Goal: Task Accomplishment & Management: Manage account settings

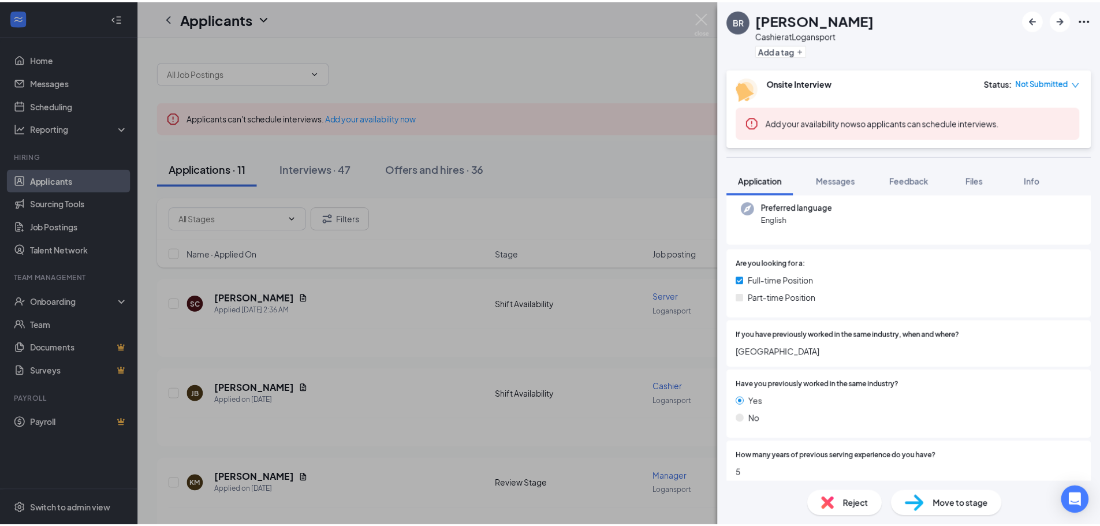
scroll to position [231, 0]
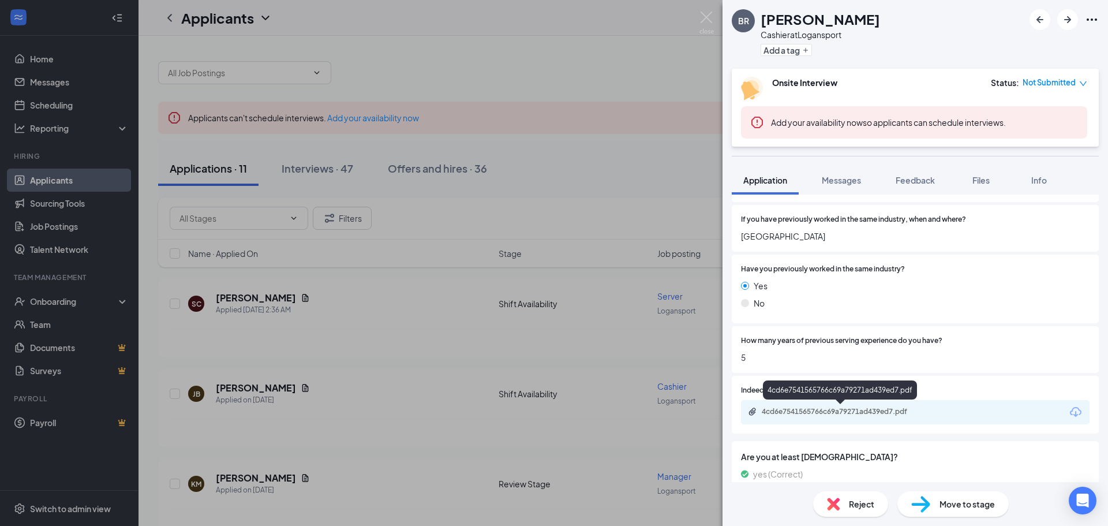
click at [752, 416] on icon "Paperclip" at bounding box center [752, 411] width 9 height 9
click at [448, 342] on div "BR [PERSON_NAME] Cashier at Logansport Add a tag Onsite Interview Status : Not …" at bounding box center [554, 263] width 1108 height 526
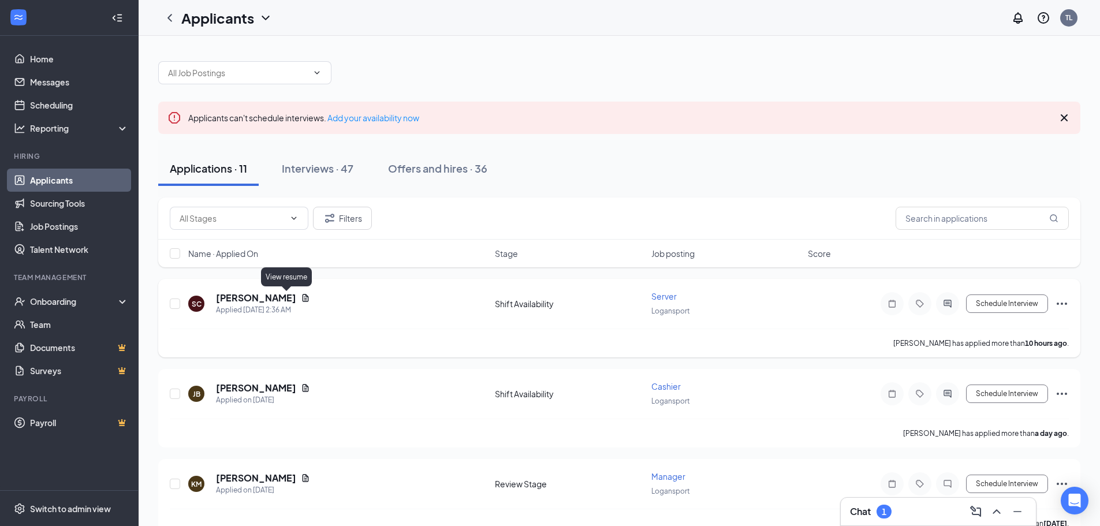
click at [303, 301] on icon "Document" at bounding box center [306, 298] width 6 height 8
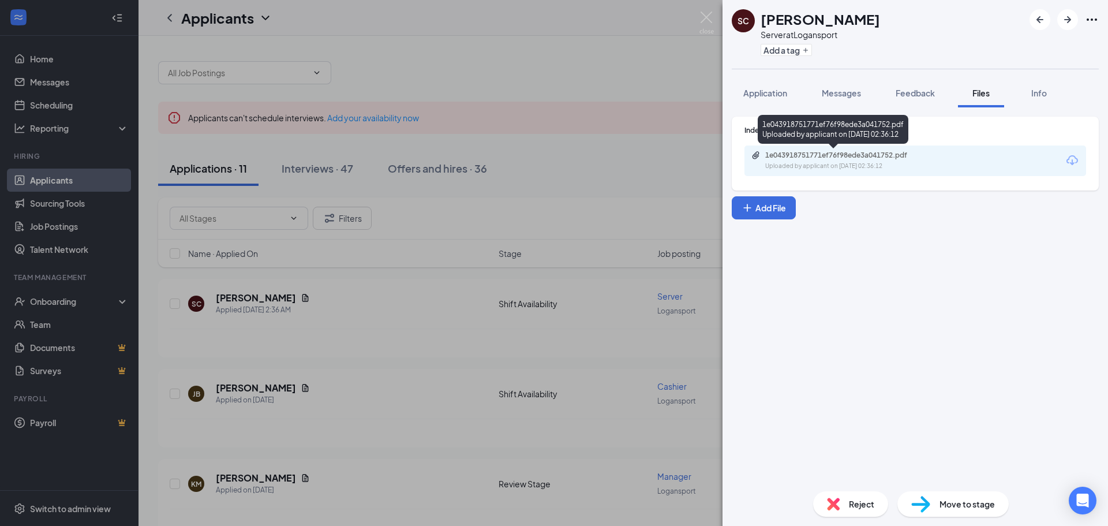
click at [768, 163] on div "Uploaded by applicant on [DATE] 02:36:12" at bounding box center [852, 166] width 173 height 9
drag, startPoint x: 412, startPoint y: 390, endPoint x: 419, endPoint y: 387, distance: 7.0
click at [413, 390] on div "SC [PERSON_NAME] Server at Logansport Add a tag Application Messages Feedback F…" at bounding box center [554, 263] width 1108 height 526
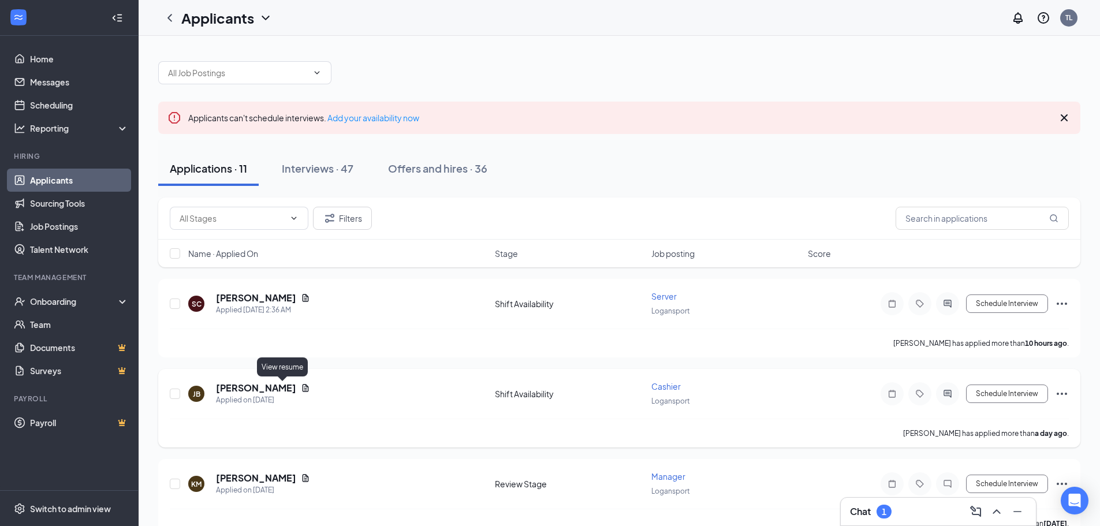
click at [301, 391] on icon "Document" at bounding box center [305, 387] width 9 height 9
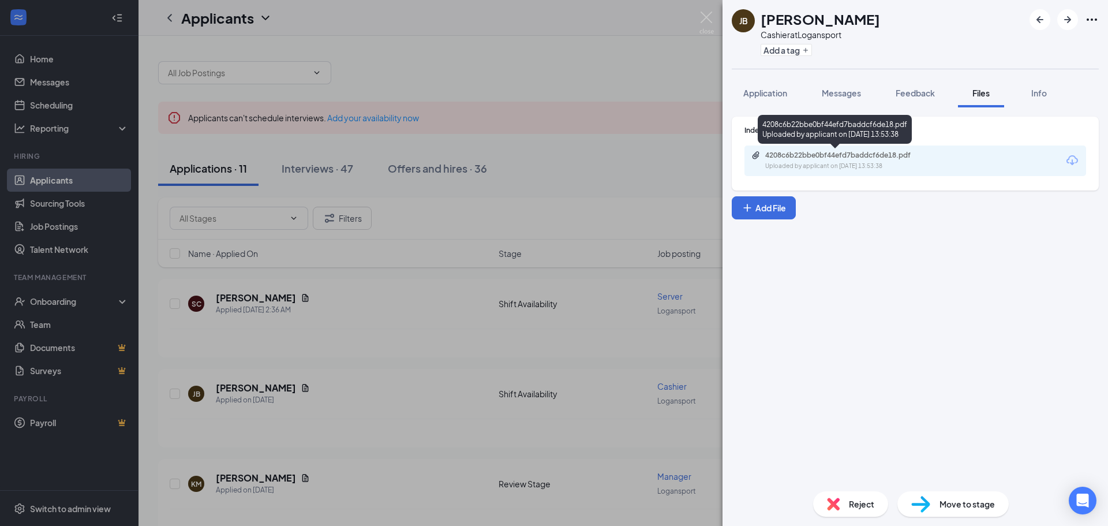
click at [759, 159] on icon "Paperclip" at bounding box center [756, 155] width 9 height 9
click at [548, 143] on div "[PERSON_NAME] at Logansport Add a tag Application Messages Feedback Files Info …" at bounding box center [554, 263] width 1108 height 526
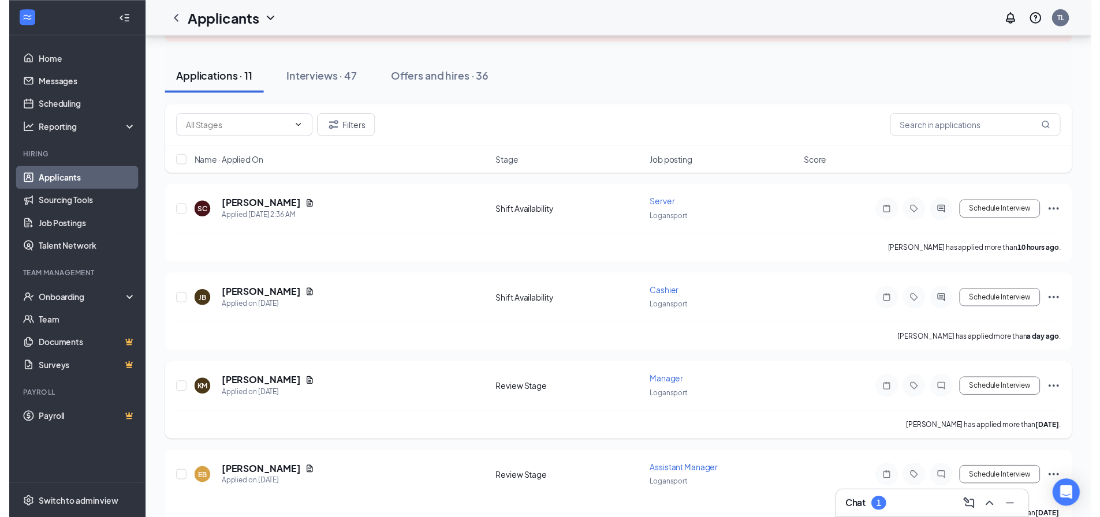
scroll to position [115, 0]
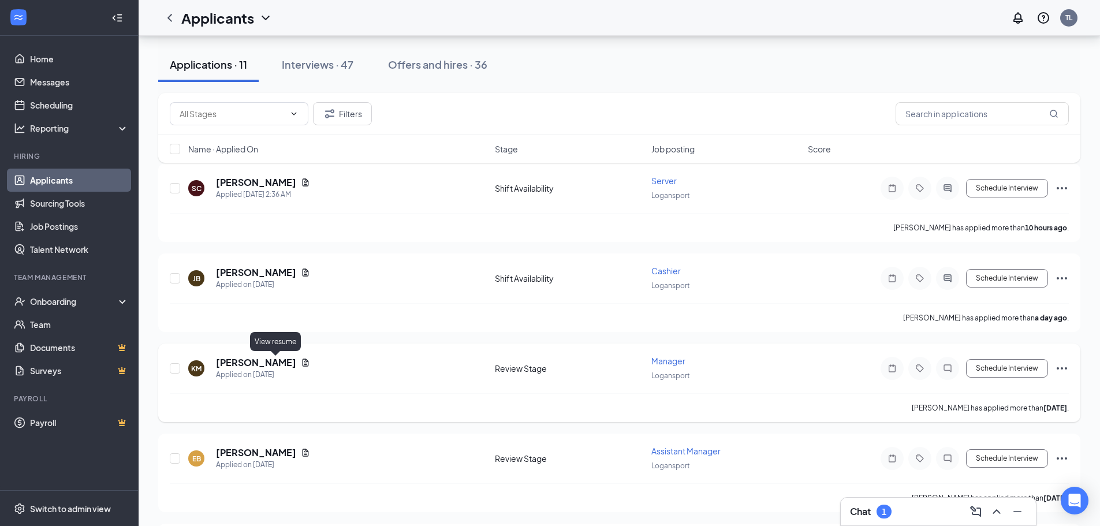
click at [301, 361] on icon "Document" at bounding box center [305, 362] width 9 height 9
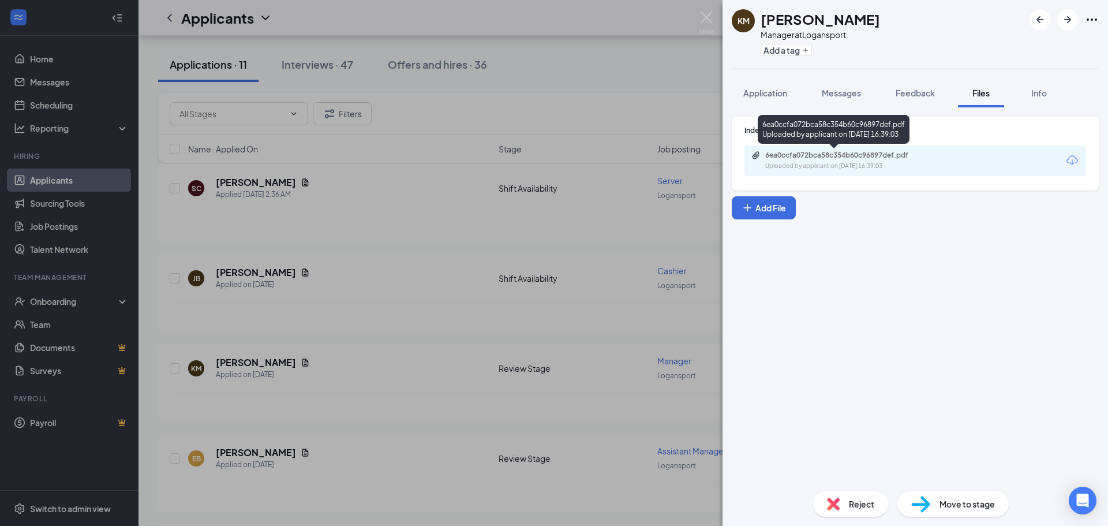
click at [784, 163] on div "Uploaded by applicant on [DATE] 16:39:03" at bounding box center [852, 166] width 173 height 9
click at [439, 367] on div "KM [PERSON_NAME] Manager at [GEOGRAPHIC_DATA] Add a tag Application Messages Fe…" at bounding box center [554, 263] width 1108 height 526
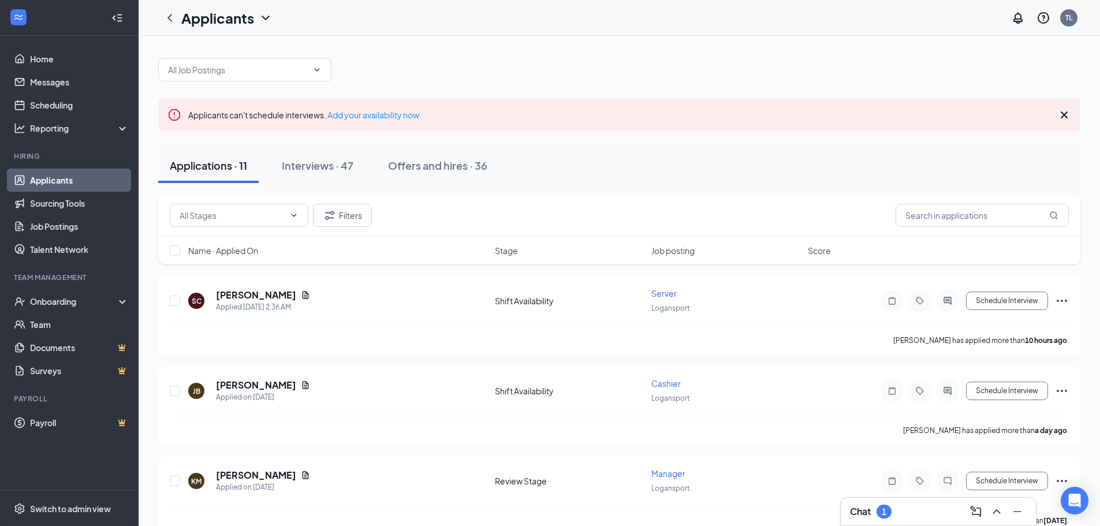
scroll to position [58, 0]
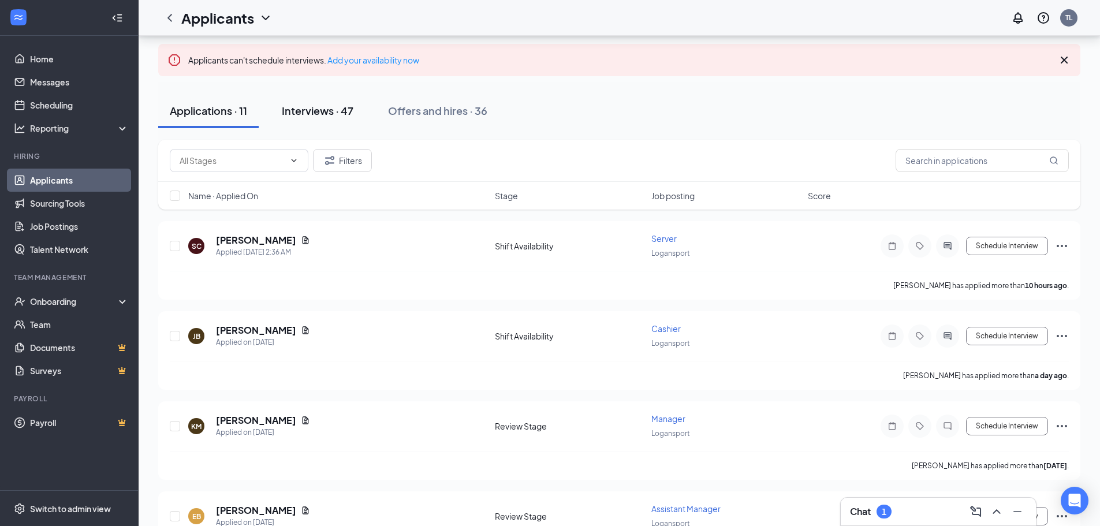
click at [329, 110] on div "Interviews · 47" at bounding box center [318, 110] width 72 height 14
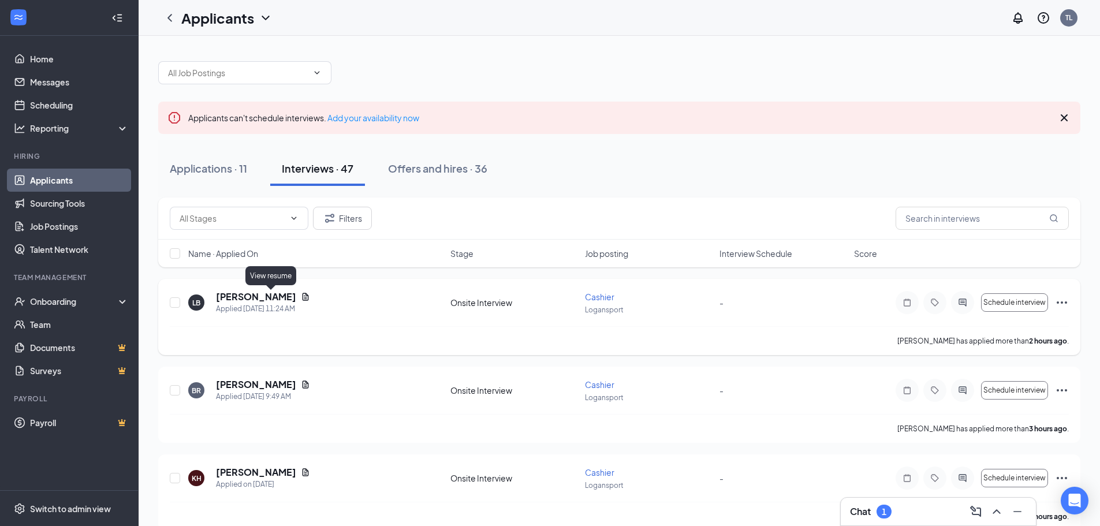
click at [301, 296] on icon "Document" at bounding box center [305, 296] width 9 height 9
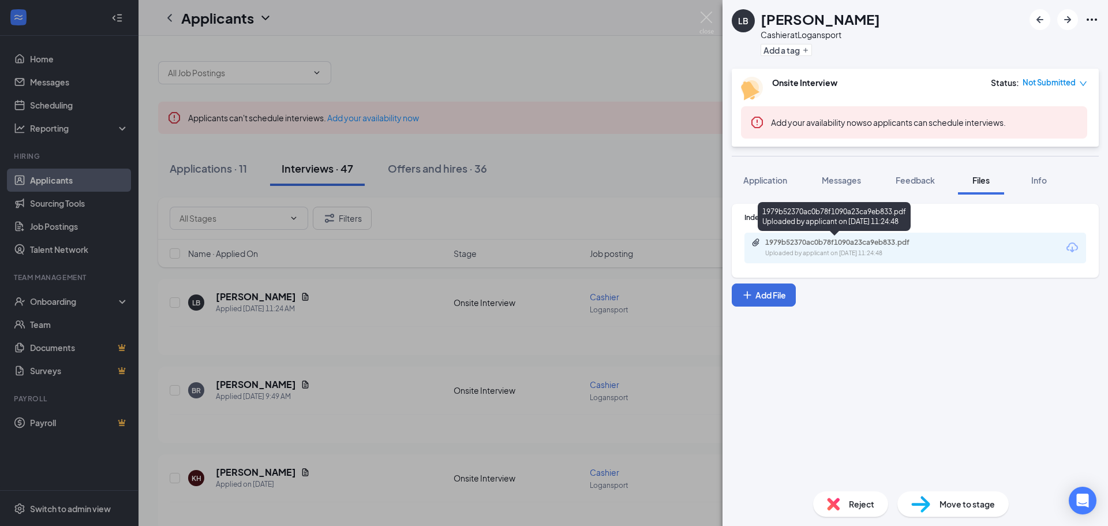
click at [791, 239] on div "1979b52370ac0b78f1090a23ca9eb833.pdf" at bounding box center [847, 242] width 162 height 9
click at [396, 391] on div "LB [PERSON_NAME] at Logansport Add a tag Onsite Interview Status : Not Submitte…" at bounding box center [554, 263] width 1108 height 526
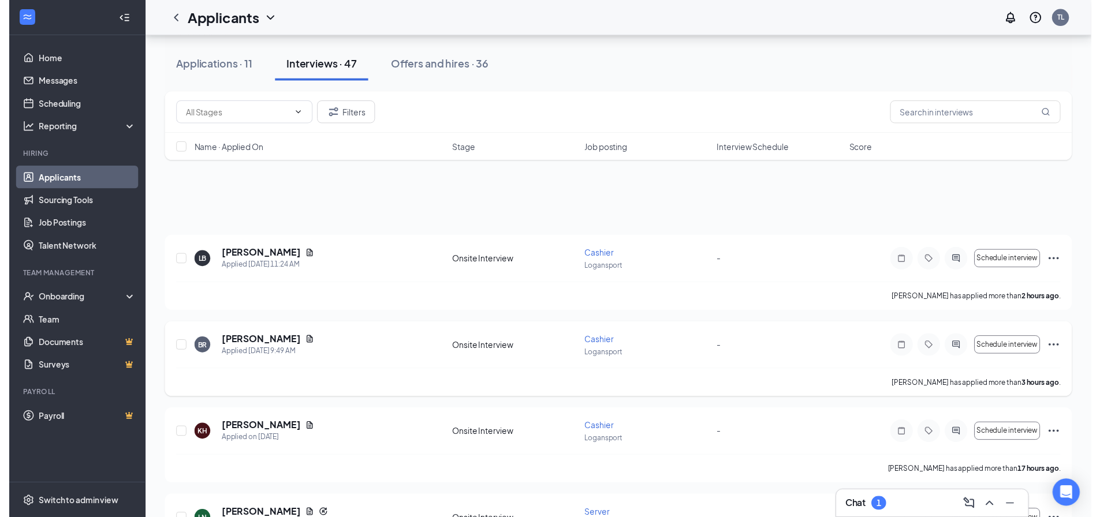
scroll to position [115, 0]
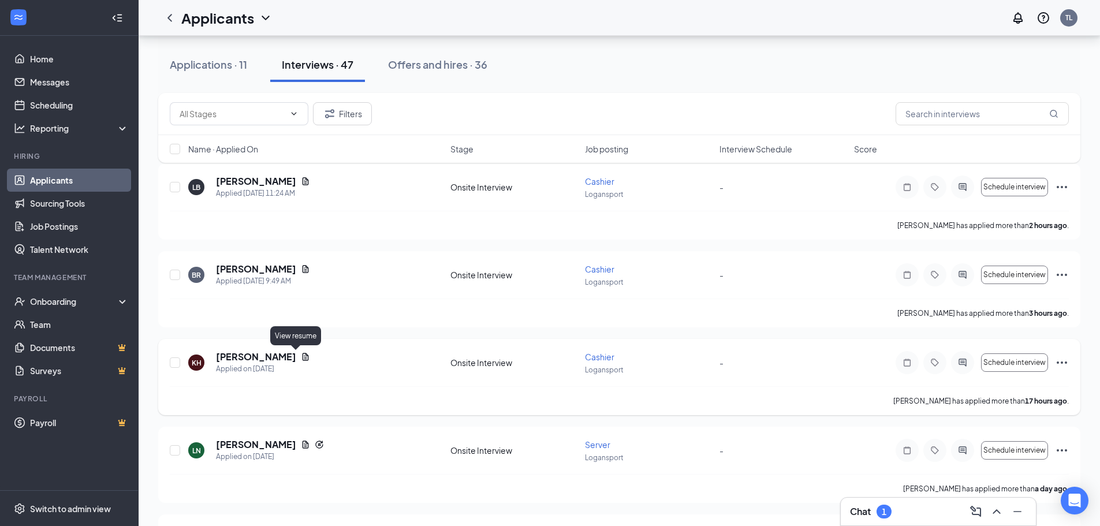
click at [301, 356] on icon "Document" at bounding box center [305, 356] width 9 height 9
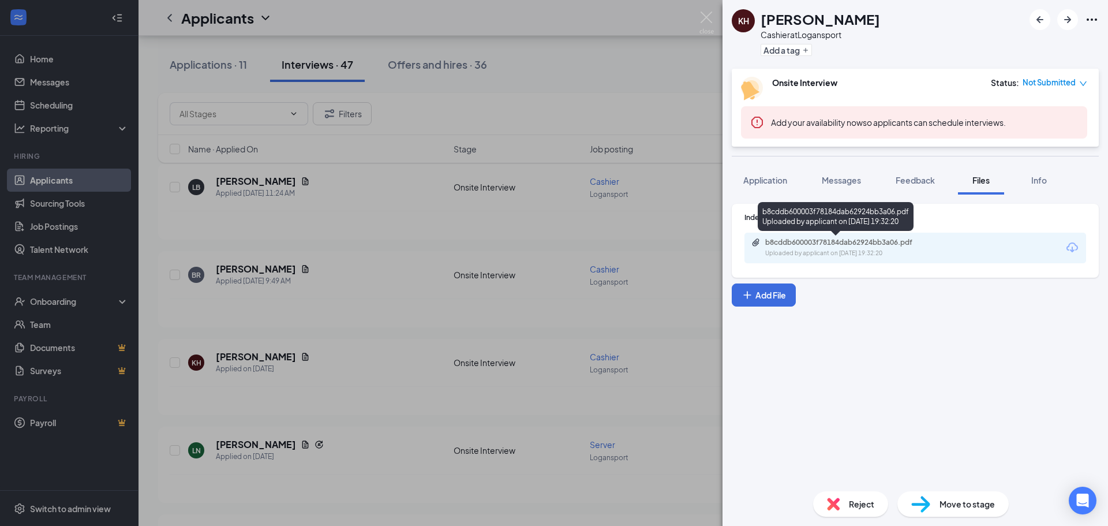
click at [754, 244] on icon "Paperclip" at bounding box center [756, 242] width 9 height 9
click at [381, 282] on div "KH [PERSON_NAME] at Logansport Add a tag Onsite Interview Status : Not Submitte…" at bounding box center [554, 263] width 1108 height 526
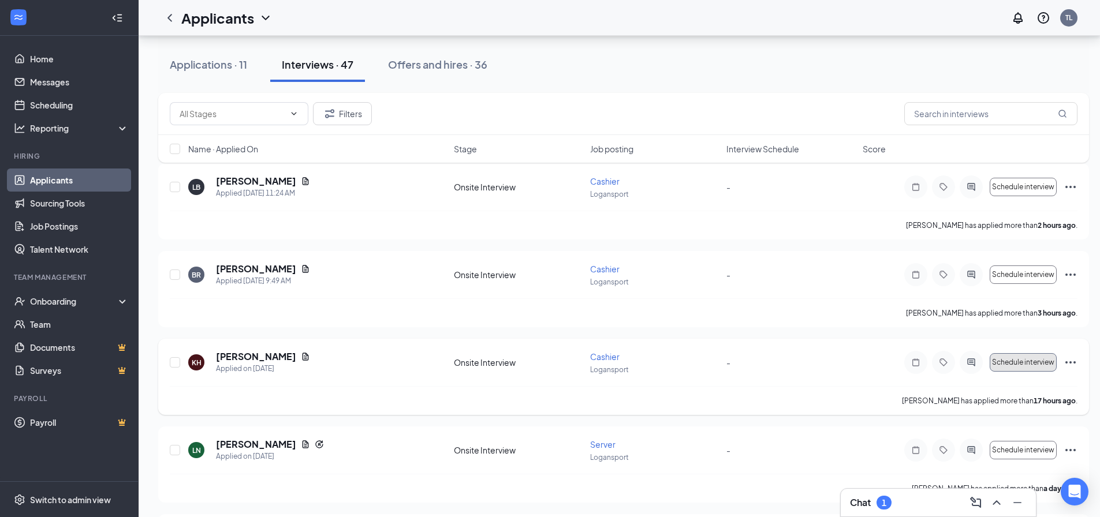
click at [1028, 366] on span "Schedule interview" at bounding box center [1023, 363] width 62 height 8
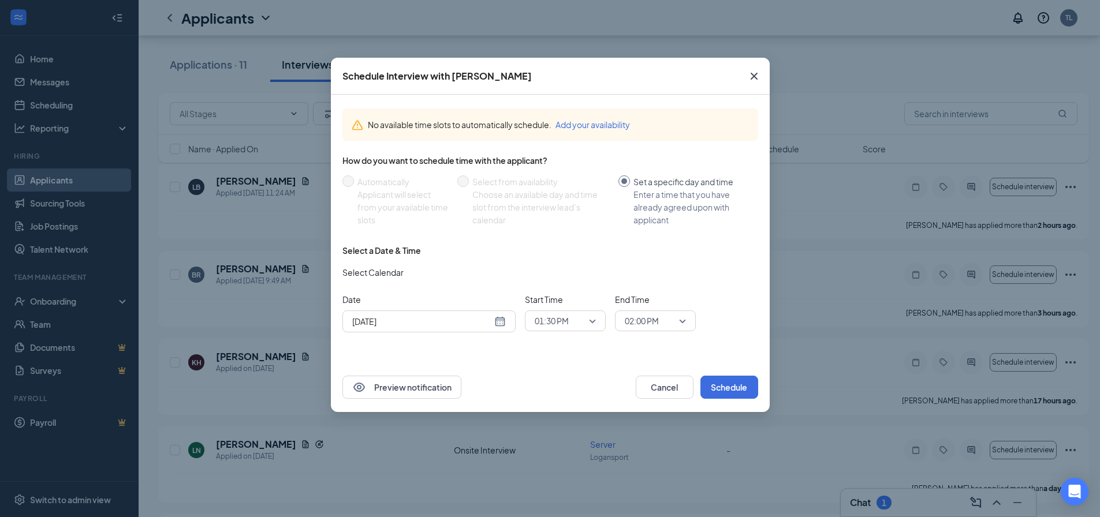
click at [592, 323] on span "01:30 PM" at bounding box center [565, 320] width 61 height 17
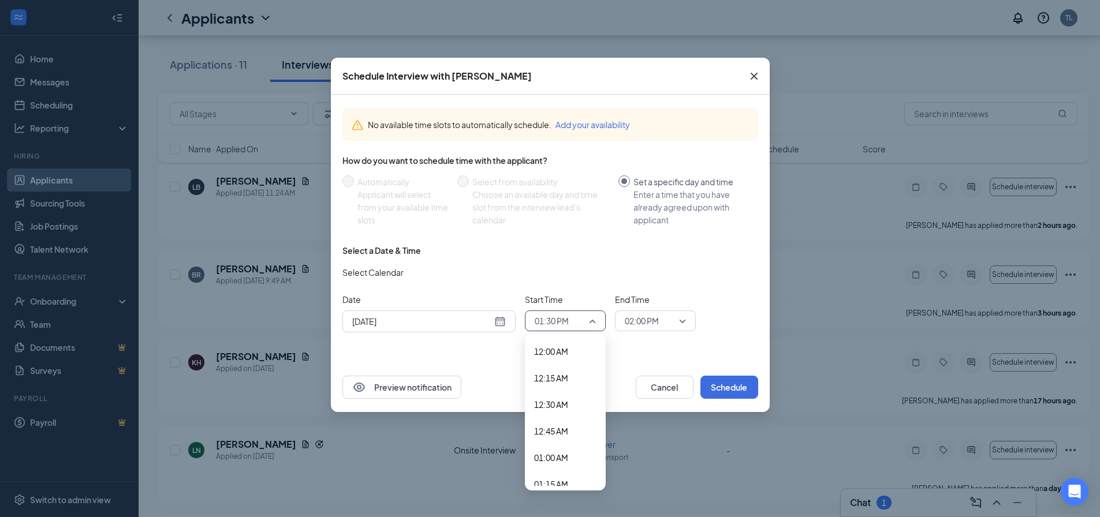
scroll to position [1314, 0]
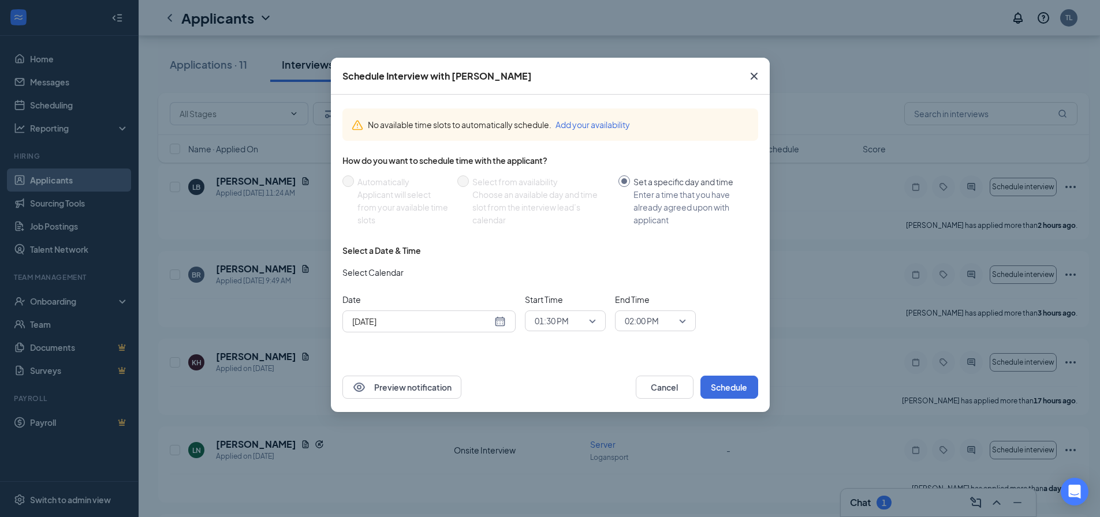
click at [502, 360] on div "No available time slots to automatically schedule. Add your availability How do…" at bounding box center [550, 229] width 439 height 268
click at [502, 323] on div "[DATE]" at bounding box center [429, 321] width 154 height 13
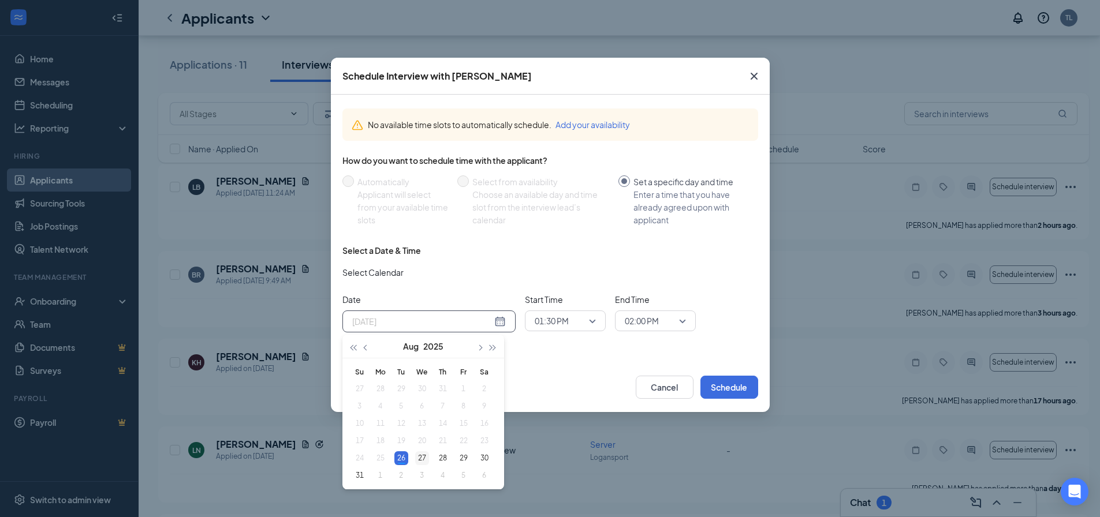
type input "[DATE]"
click at [421, 461] on div "27" at bounding box center [422, 458] width 14 height 14
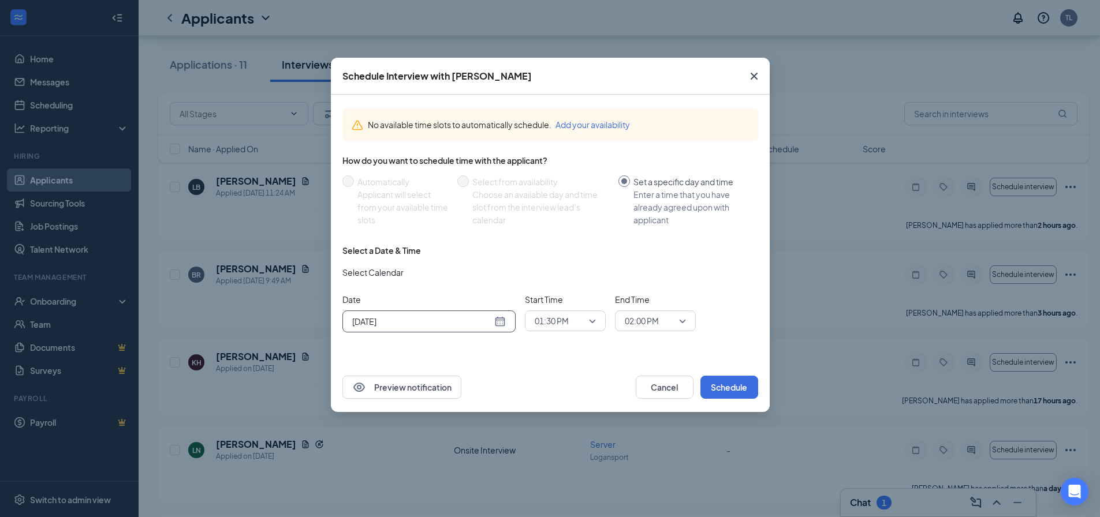
click at [596, 322] on div "01:30 PM" at bounding box center [565, 321] width 81 height 21
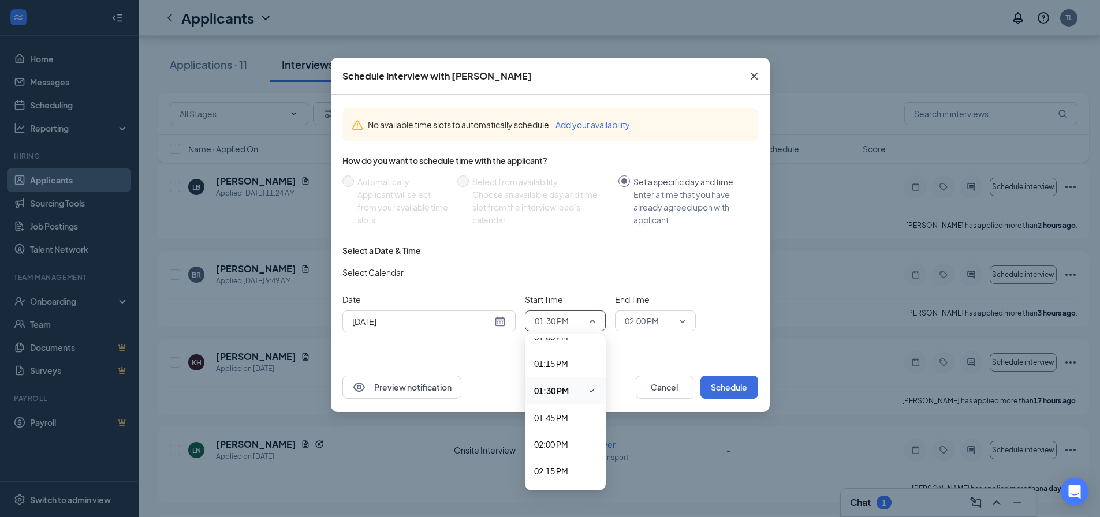
scroll to position [1406, 0]
click at [562, 460] on span "02:15 PM" at bounding box center [551, 460] width 34 height 13
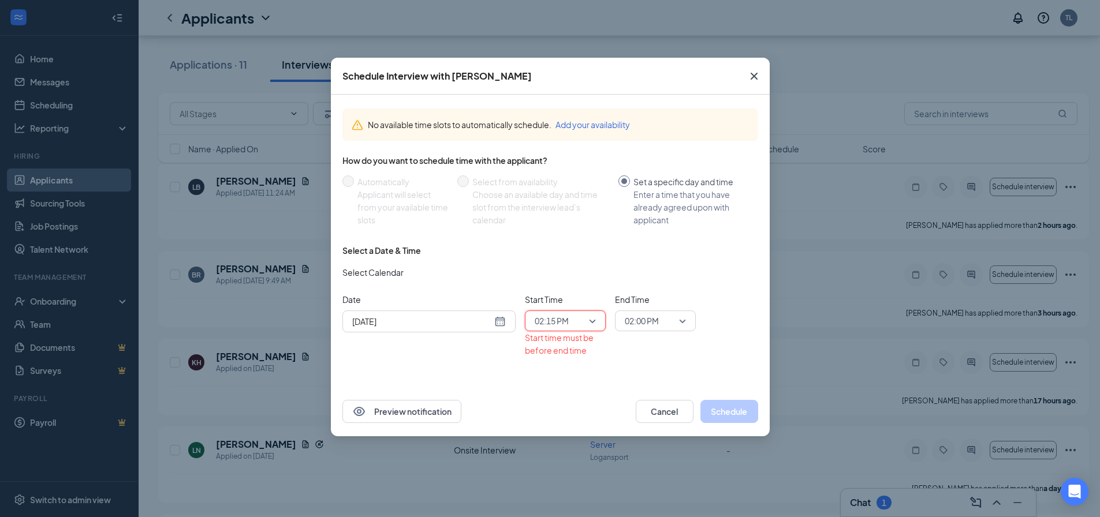
click at [679, 322] on span "02:00 PM" at bounding box center [655, 320] width 61 height 17
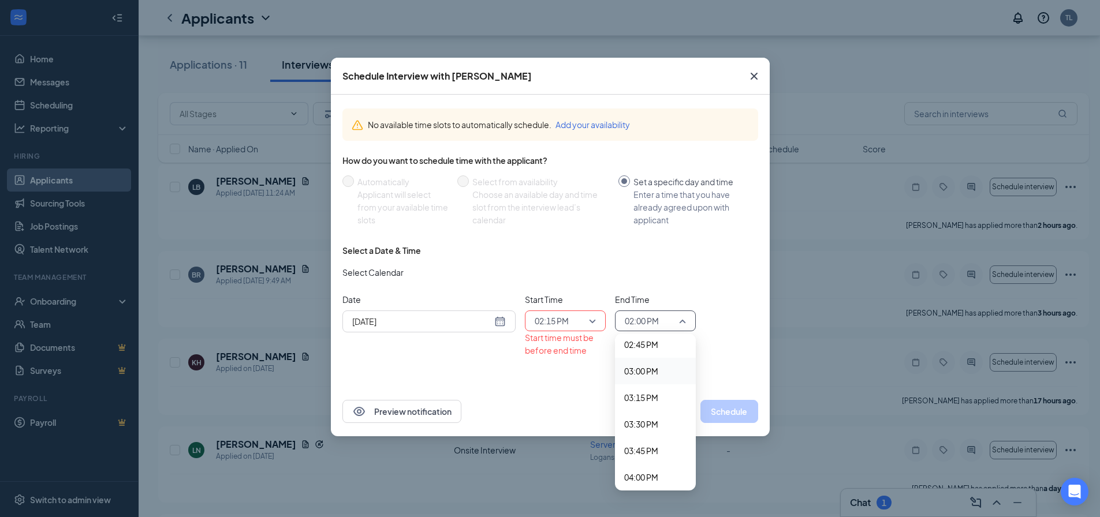
scroll to position [1598, 0]
click at [660, 480] on span "04:15 PM" at bounding box center [655, 481] width 62 height 13
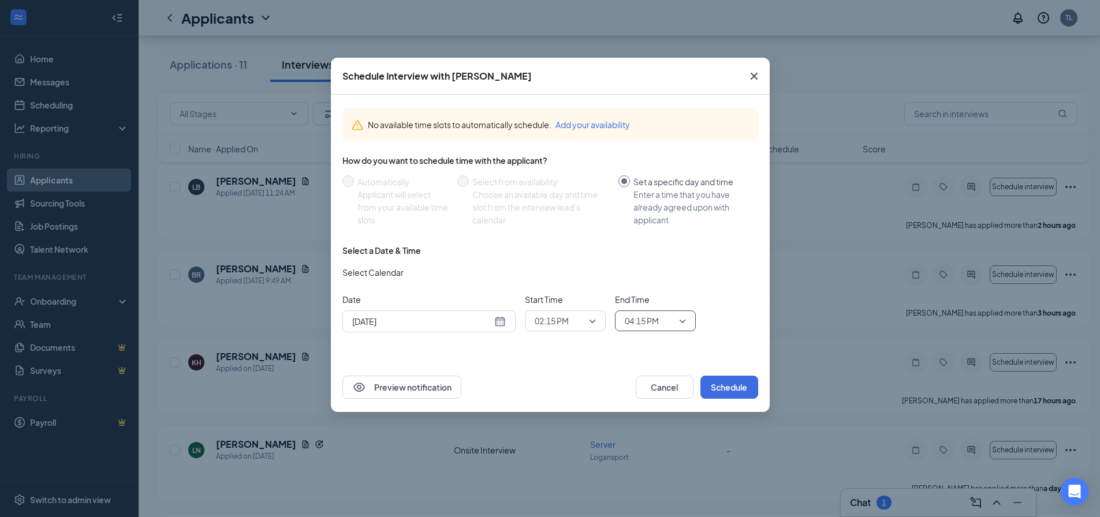
click at [593, 324] on span "02:15 PM" at bounding box center [565, 320] width 61 height 17
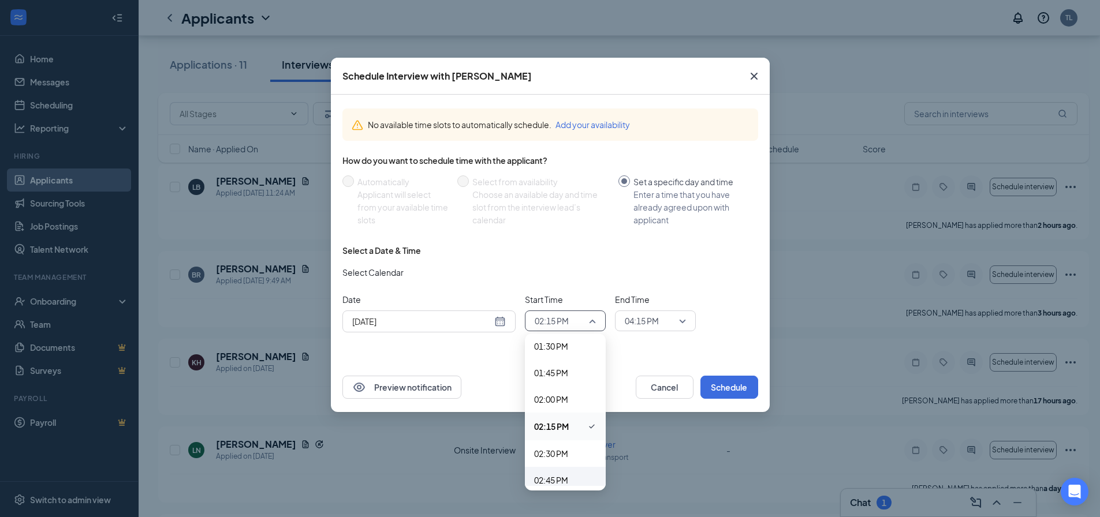
scroll to position [1464, 0]
click at [685, 320] on span "04:15 PM" at bounding box center [655, 320] width 61 height 17
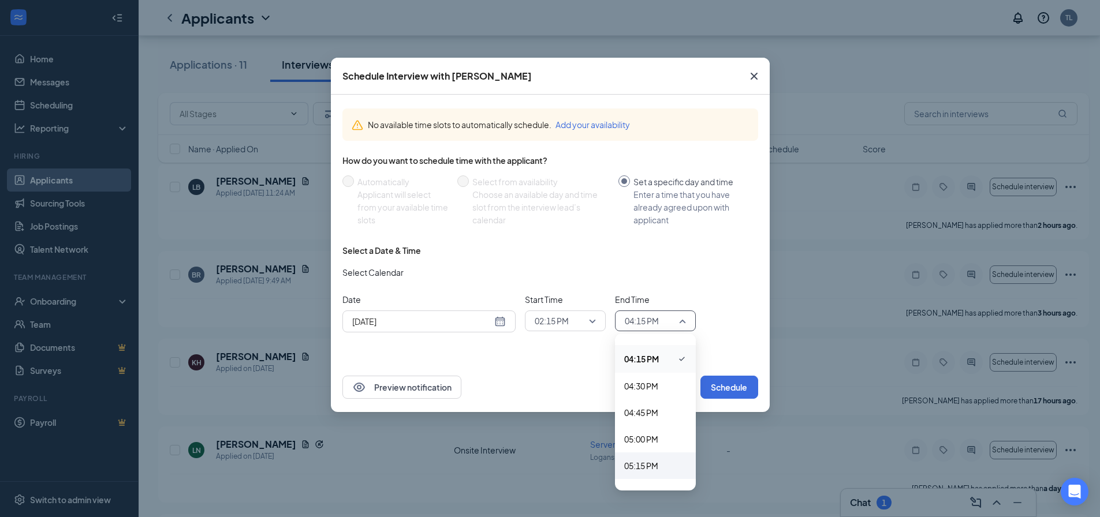
scroll to position [1722, 0]
click at [657, 383] on span "04:30 PM" at bounding box center [641, 384] width 34 height 13
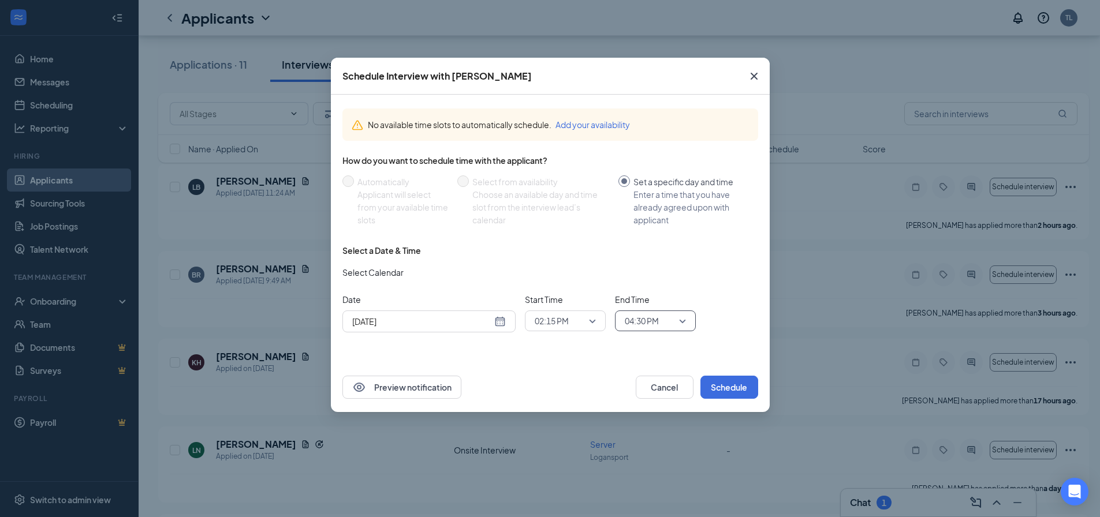
click at [600, 321] on div "02:15 PM" at bounding box center [565, 321] width 81 height 21
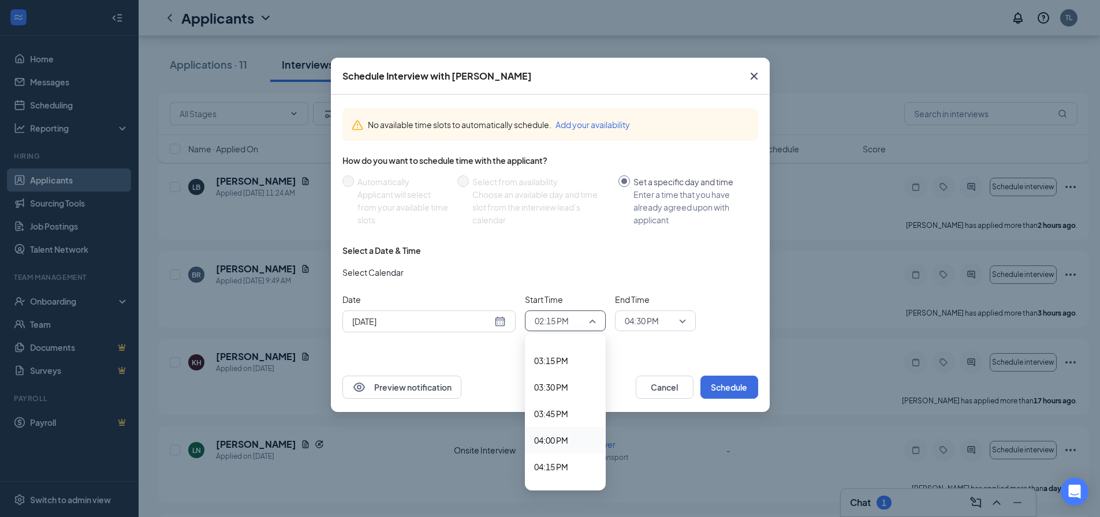
scroll to position [1637, 0]
click at [563, 441] on span "04:15 PM" at bounding box center [551, 441] width 34 height 13
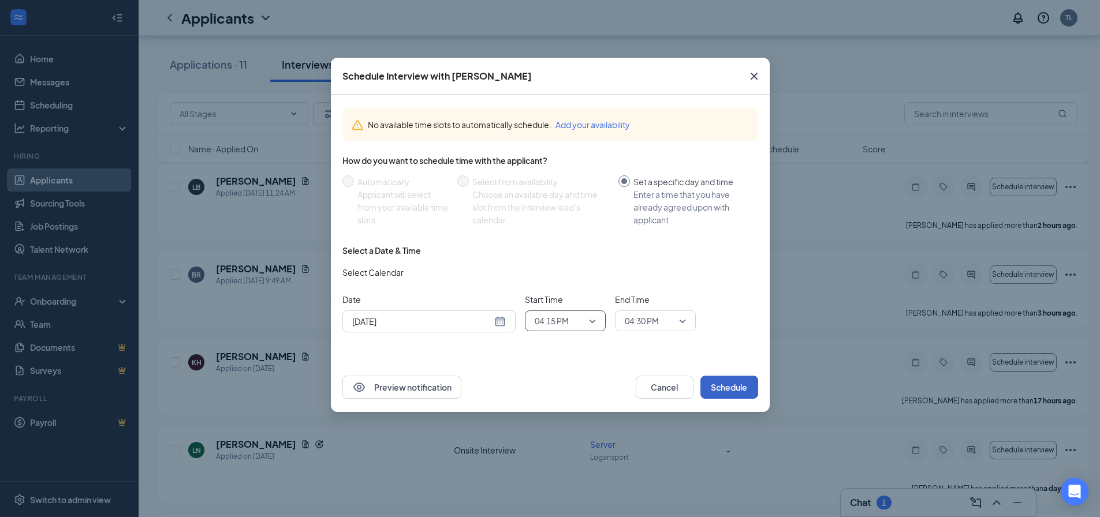
click at [738, 387] on button "Schedule" at bounding box center [729, 387] width 58 height 23
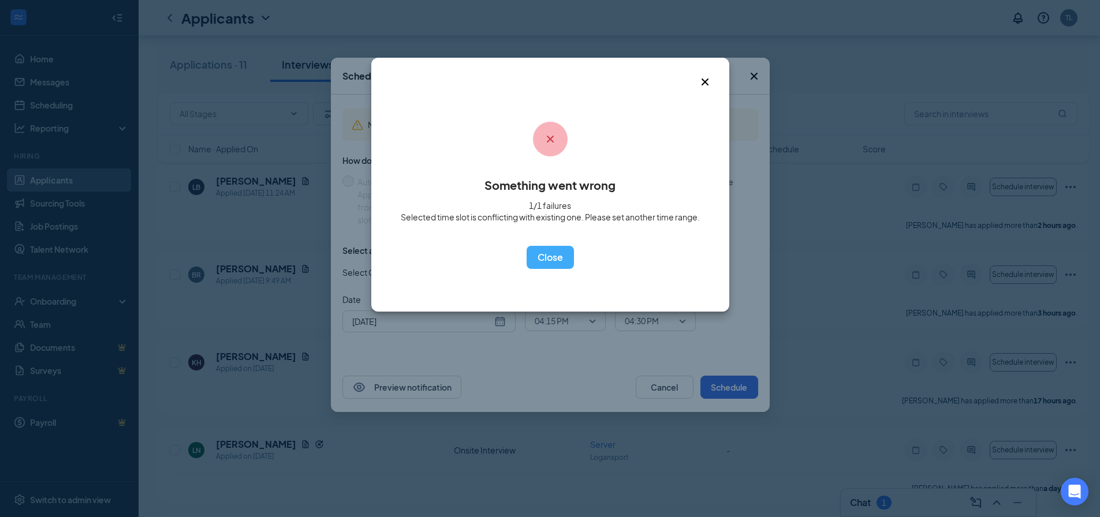
click at [557, 270] on div "Something went wrong 1/1 failures Selected time slot is conflicting with existi…" at bounding box center [550, 185] width 358 height 254
click at [557, 263] on button "OK" at bounding box center [550, 257] width 47 height 23
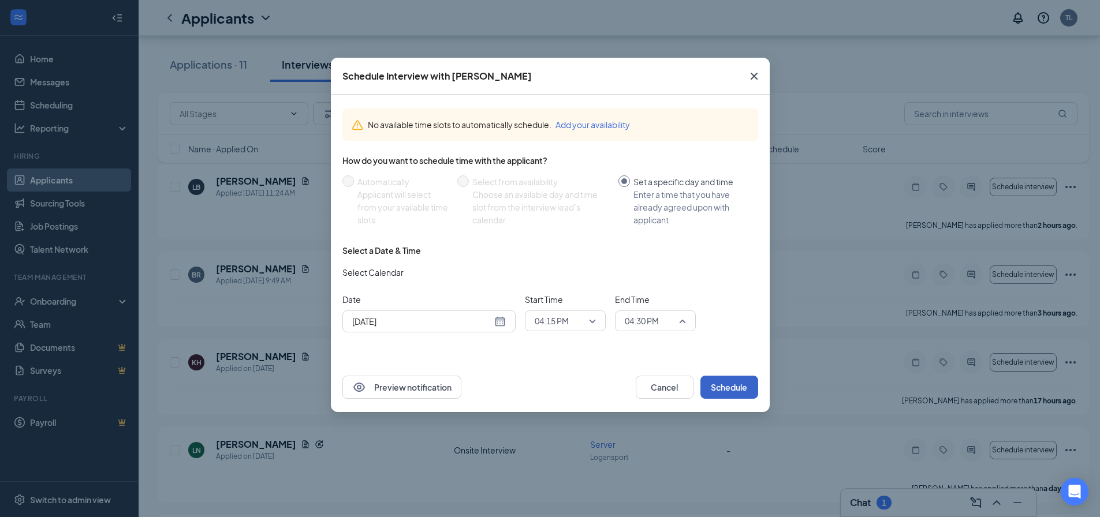
click at [684, 324] on span "04:30 PM" at bounding box center [655, 320] width 61 height 17
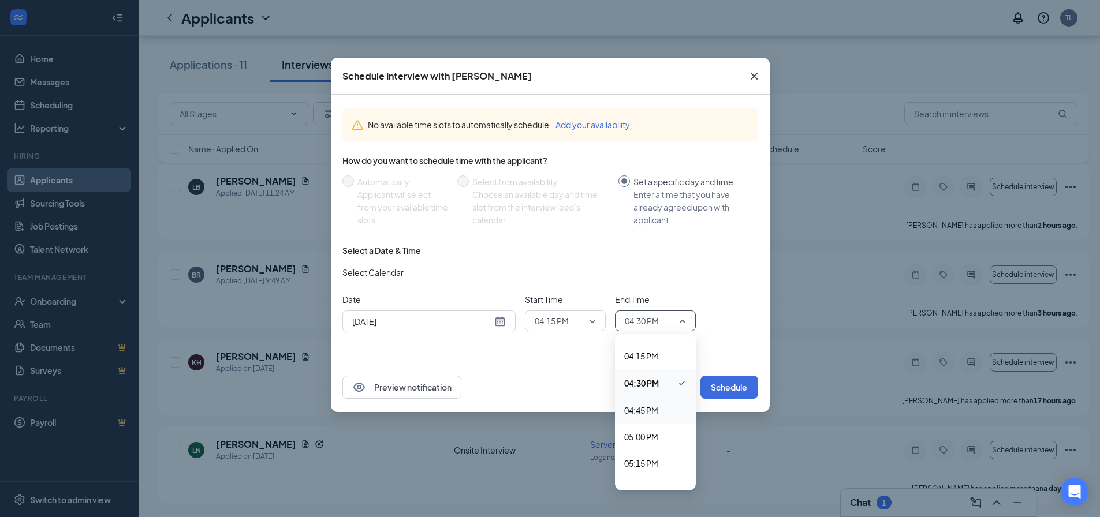
click at [648, 409] on span "04:45 PM" at bounding box center [641, 410] width 34 height 13
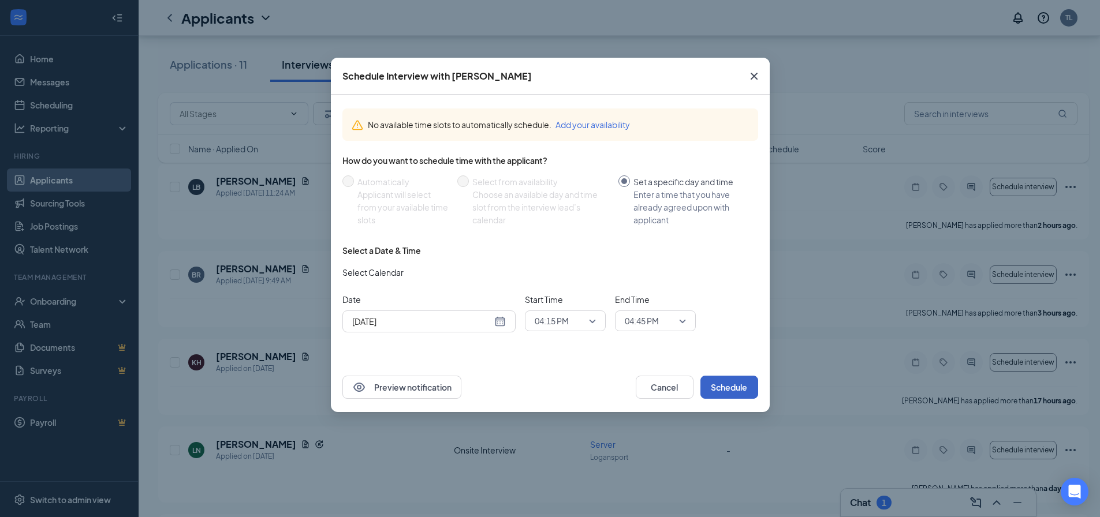
click at [722, 386] on button "Schedule" at bounding box center [729, 387] width 58 height 23
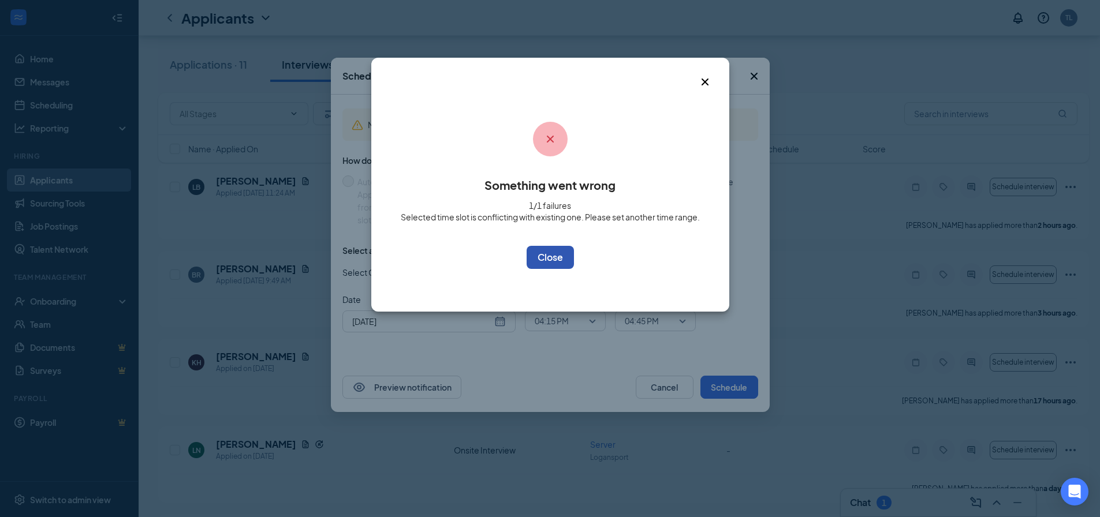
click at [559, 253] on button "OK" at bounding box center [550, 257] width 47 height 23
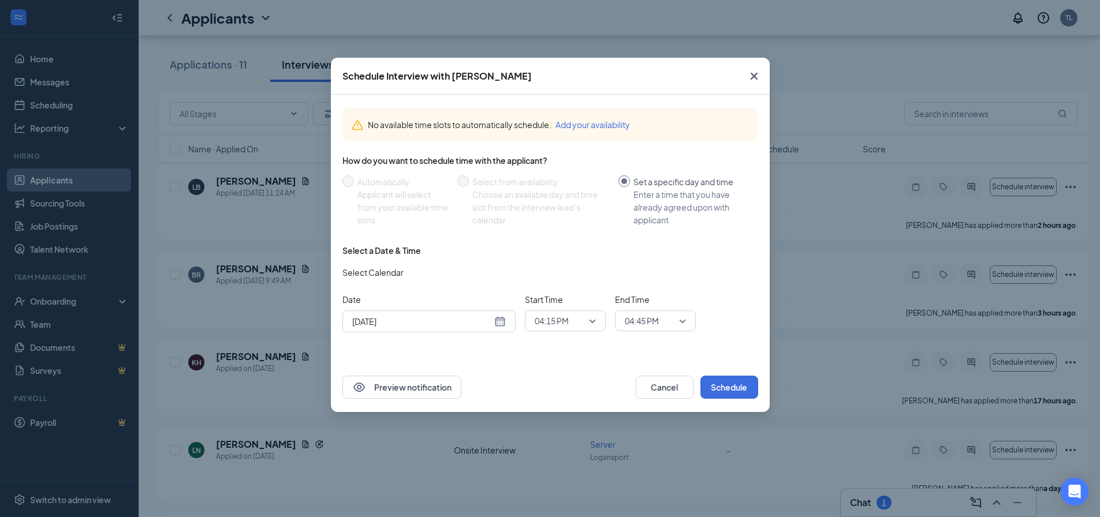
click at [588, 128] on button "Add your availability" at bounding box center [592, 124] width 74 height 13
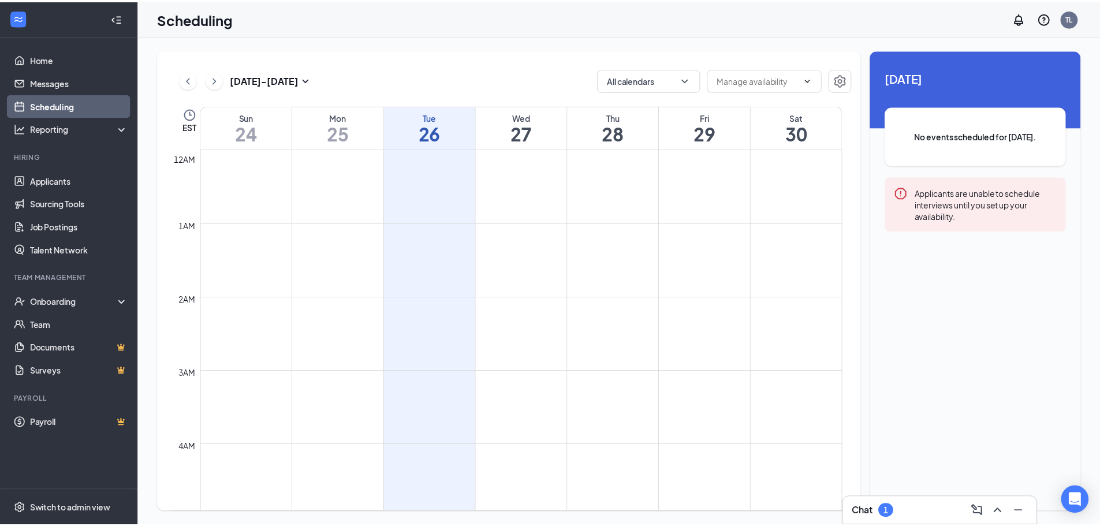
scroll to position [568, 0]
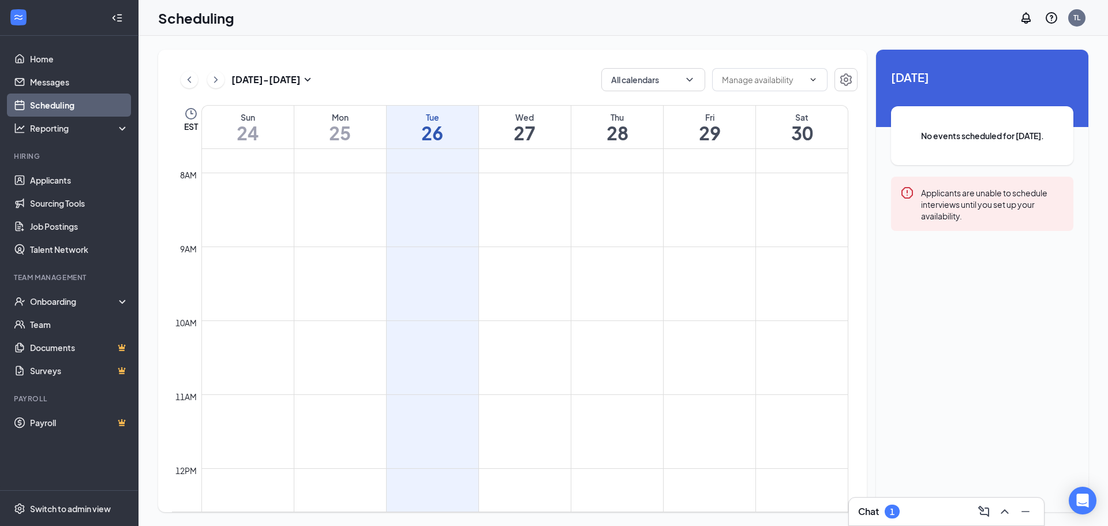
click at [534, 123] on h1 "27" at bounding box center [525, 133] width 92 height 20
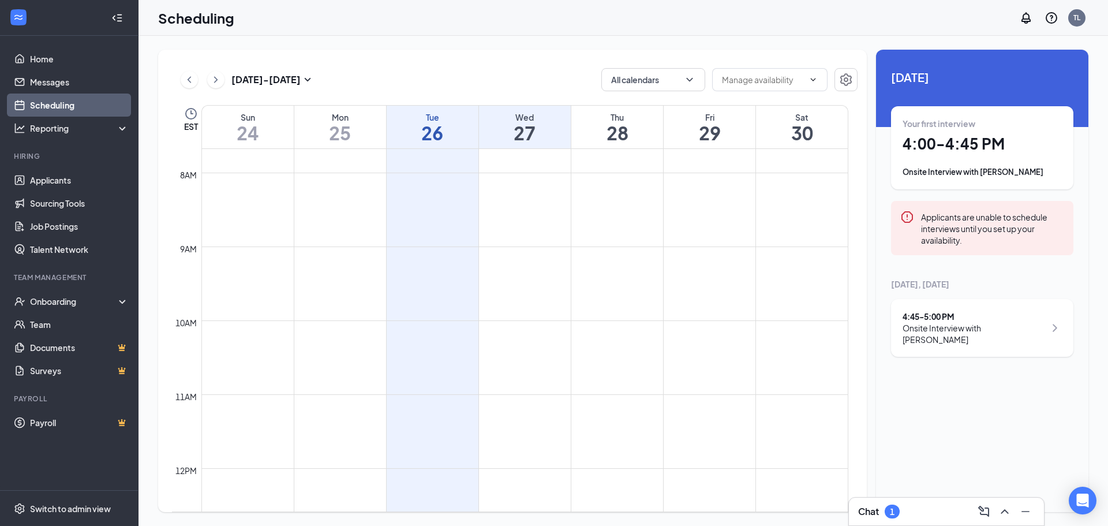
click at [940, 379] on div "Unavailable in basic plan [DATE] Your first interview 4:00 - 4:45 PM Onsite Int…" at bounding box center [982, 281] width 212 height 462
click at [952, 154] on h1 "4:00 - 4:45 PM" at bounding box center [982, 144] width 159 height 20
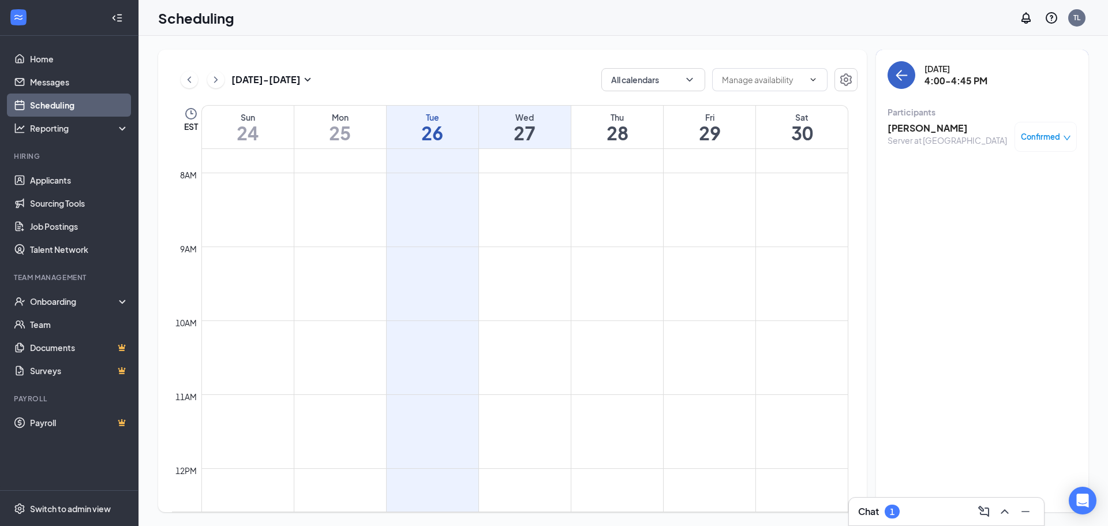
click at [899, 79] on icon "ArrowLeft" at bounding box center [902, 75] width 14 height 14
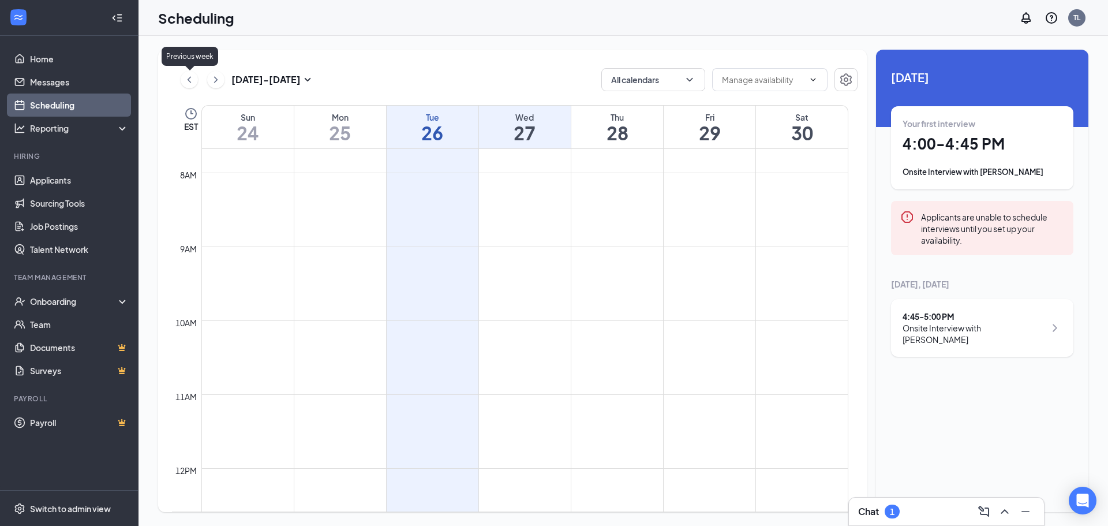
click at [191, 79] on icon "ChevronLeft" at bounding box center [190, 80] width 12 height 14
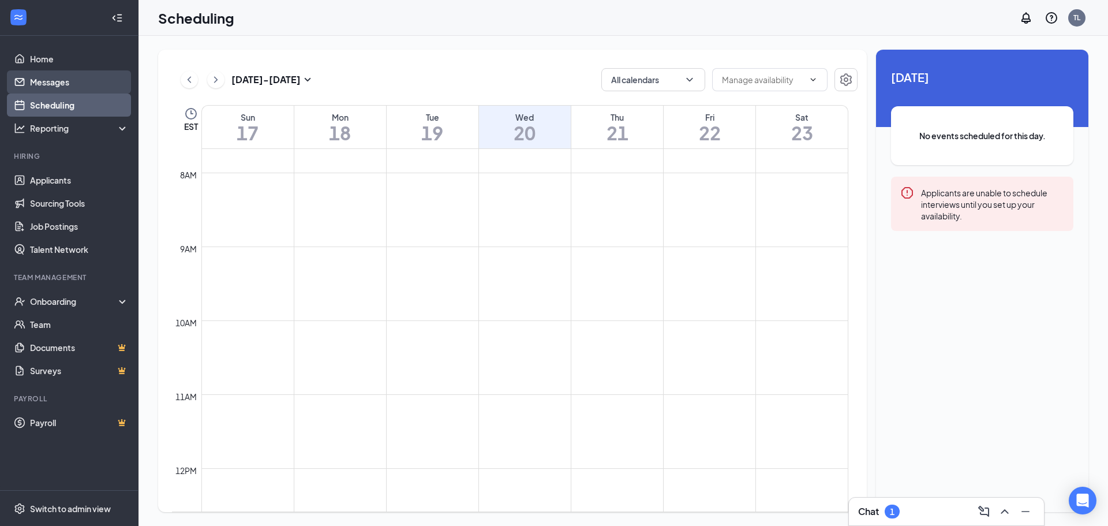
click at [64, 85] on link "Messages" at bounding box center [79, 81] width 99 height 23
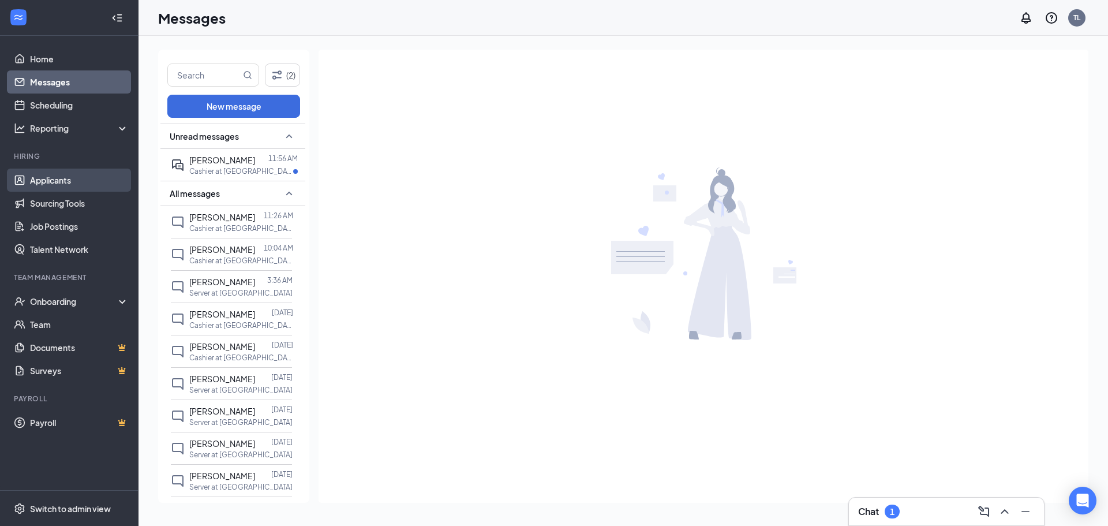
click at [59, 183] on link "Applicants" at bounding box center [79, 180] width 99 height 23
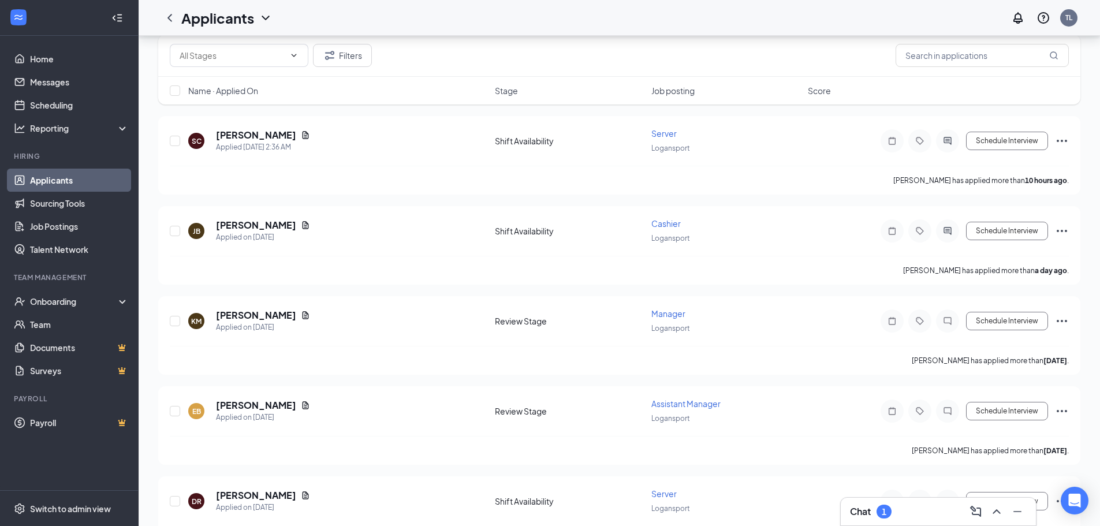
scroll to position [58, 0]
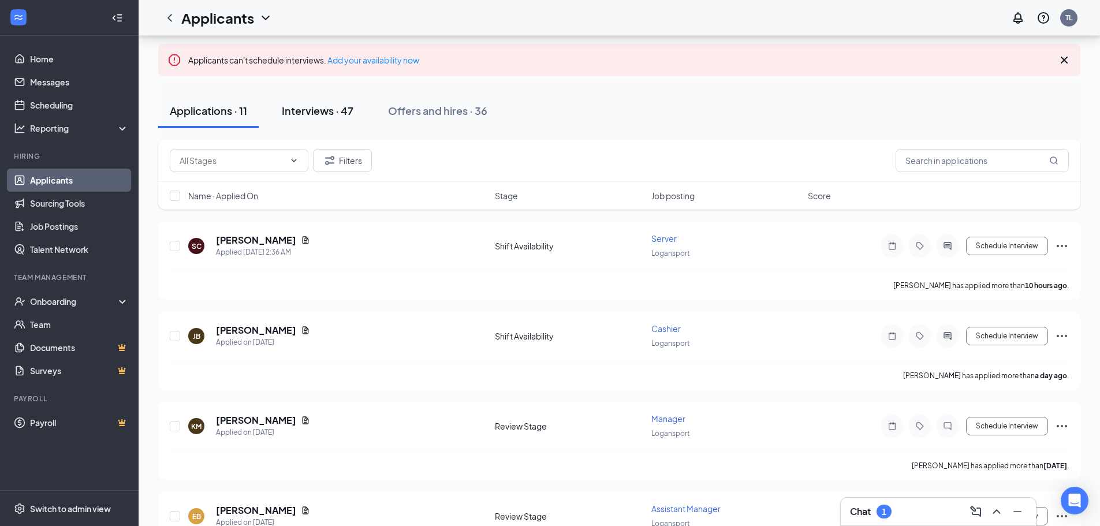
click at [318, 110] on div "Interviews · 47" at bounding box center [318, 110] width 72 height 14
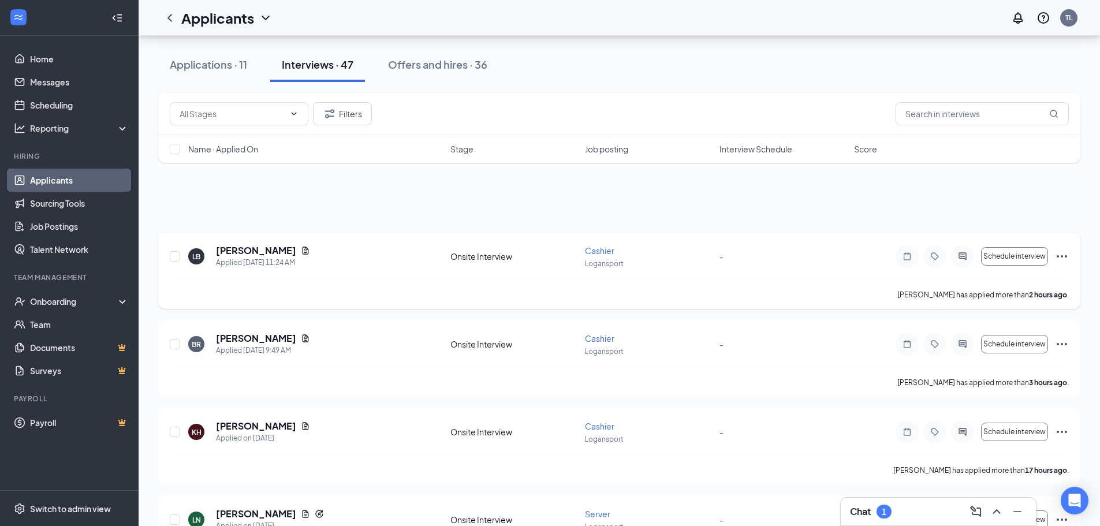
scroll to position [115, 0]
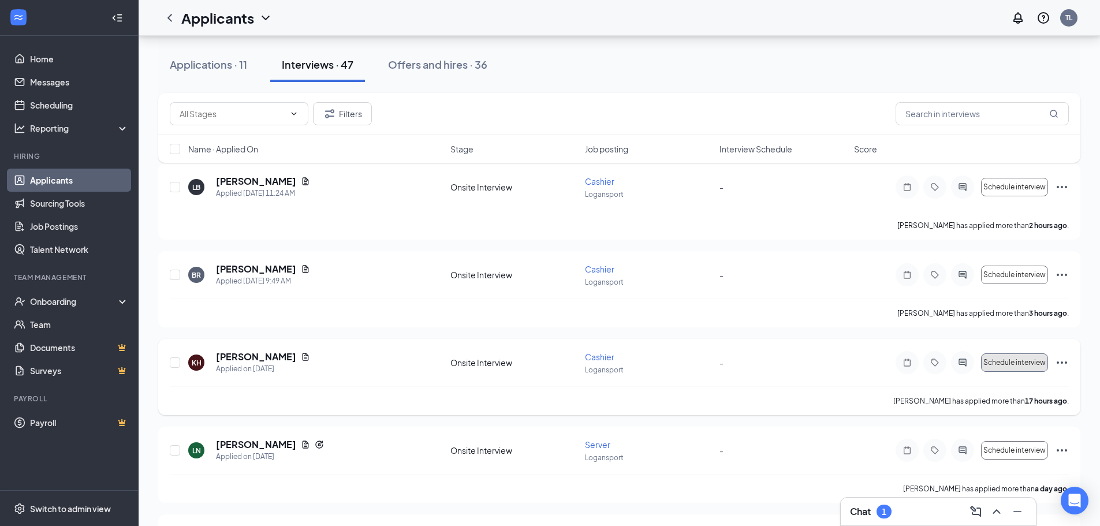
click at [1021, 360] on span "Schedule interview" at bounding box center [1014, 363] width 62 height 8
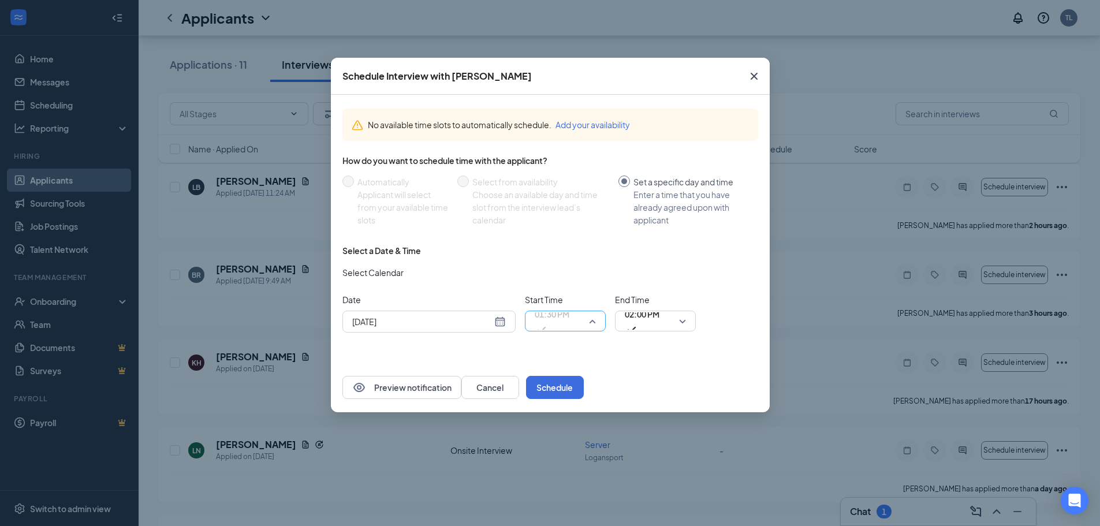
click at [595, 319] on span "01:30 PM" at bounding box center [565, 320] width 61 height 17
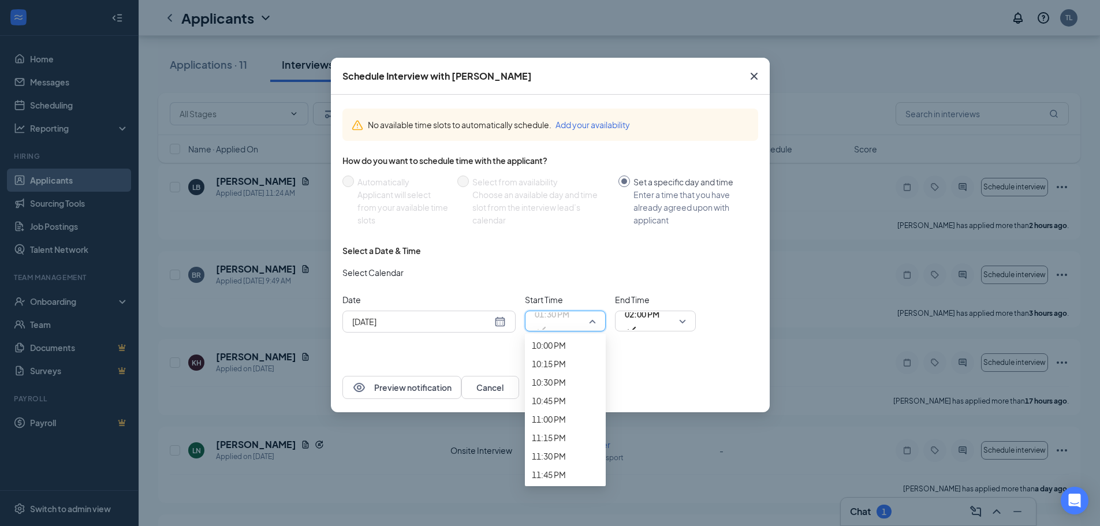
scroll to position [1718, 0]
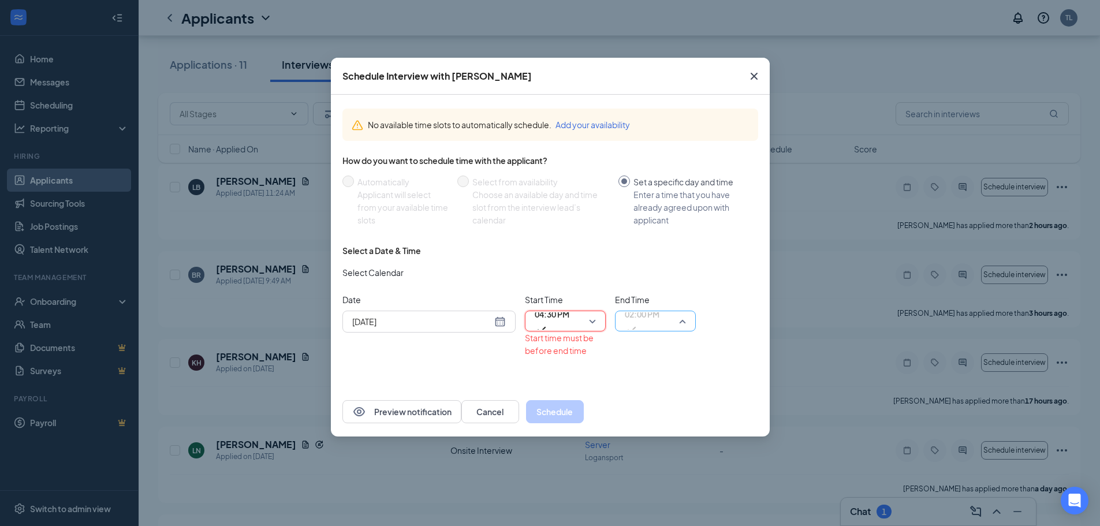
click at [659, 320] on span "02:00 PM" at bounding box center [642, 320] width 35 height 31
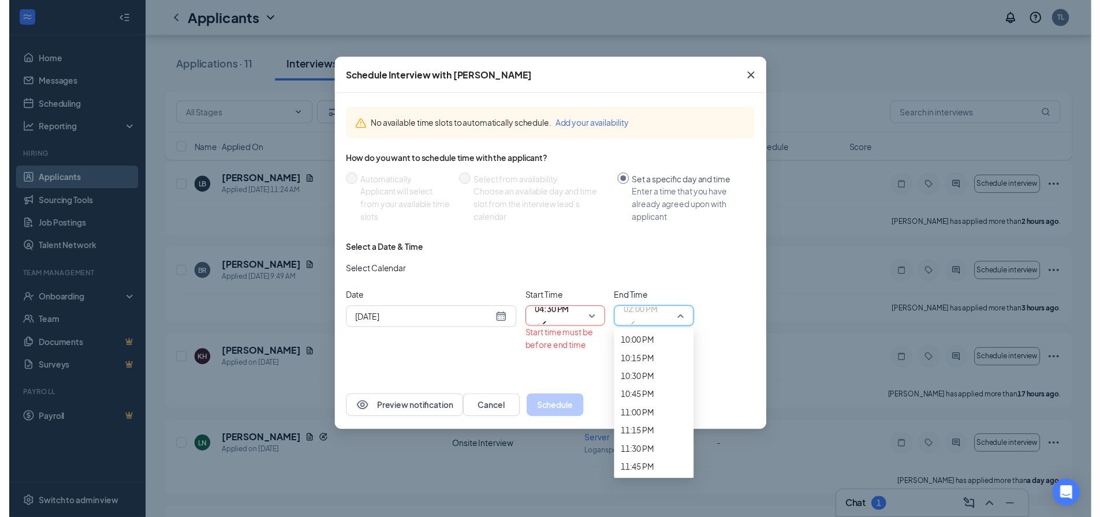
scroll to position [1713, 0]
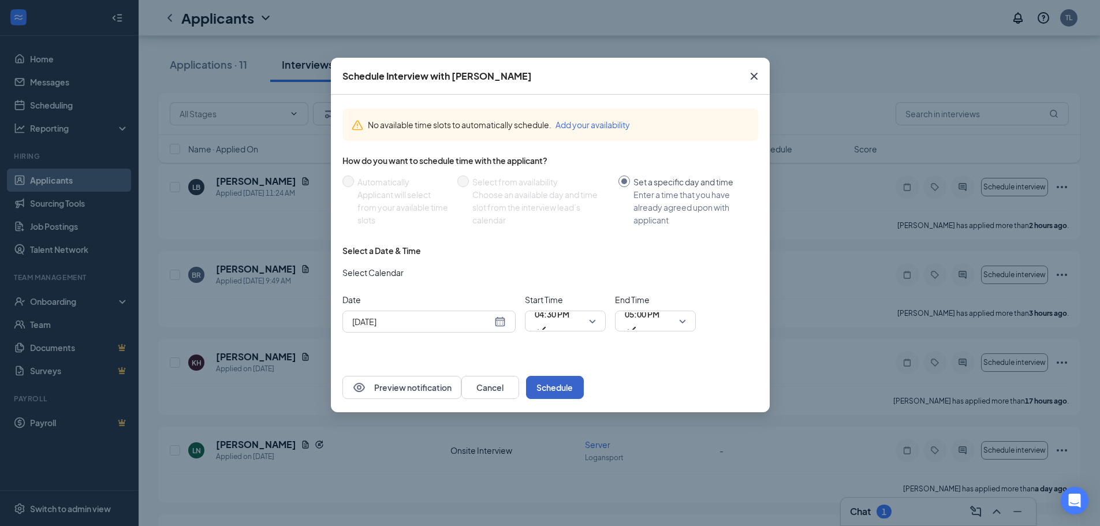
click at [584, 387] on button "Schedule" at bounding box center [555, 387] width 58 height 23
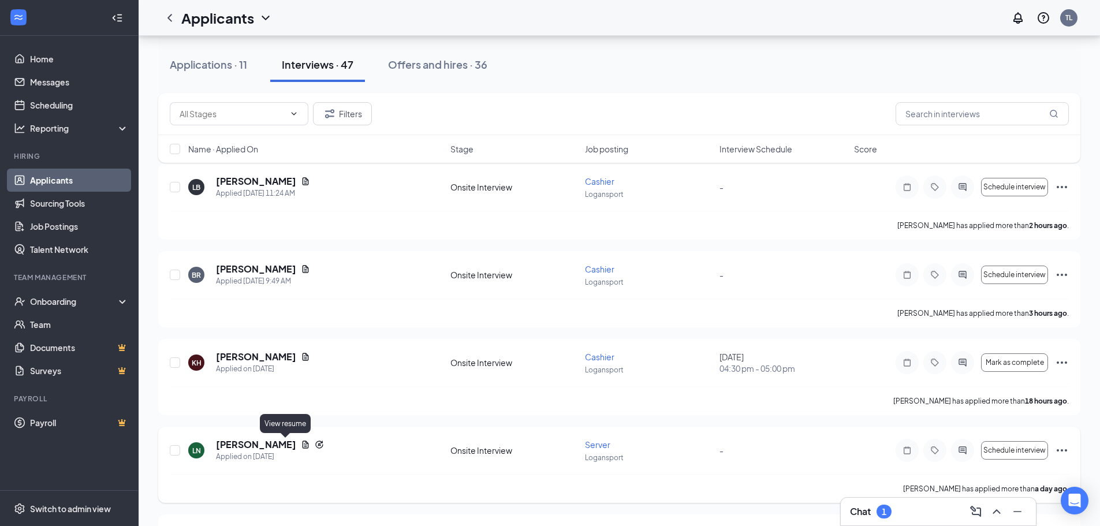
click at [301, 446] on icon "Document" at bounding box center [305, 444] width 9 height 9
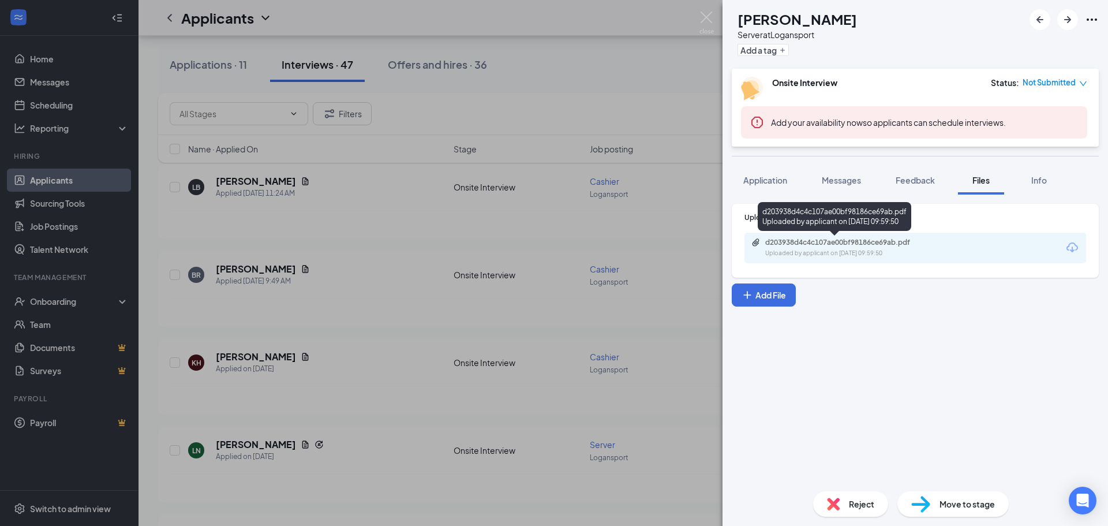
click at [779, 253] on div "Uploaded by applicant on [DATE] 09:59:50" at bounding box center [852, 253] width 173 height 9
click at [636, 97] on div "LN [PERSON_NAME] Server at Logansport Add a tag Onsite Interview Status : Not S…" at bounding box center [554, 263] width 1108 height 526
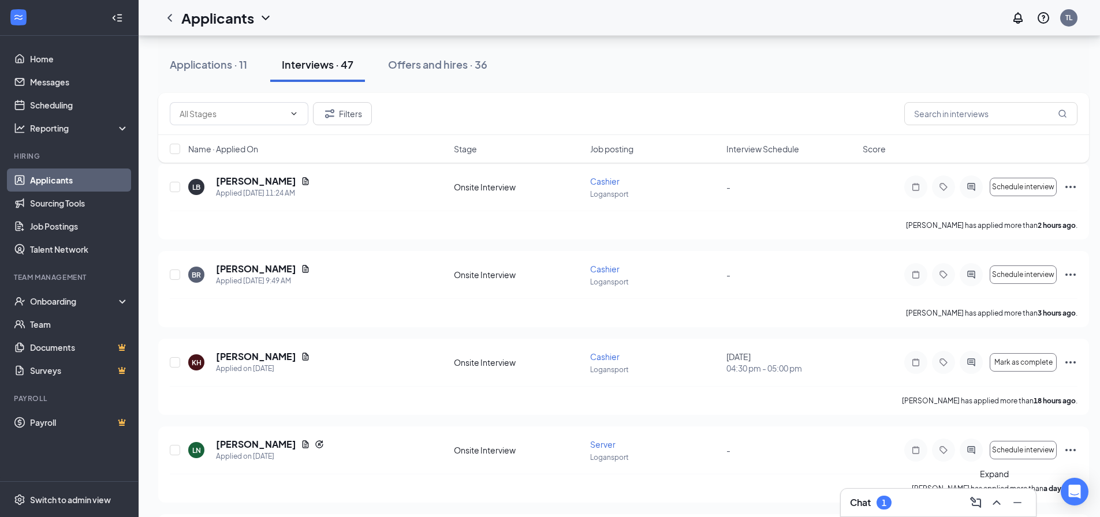
click at [992, 504] on icon "ChevronUp" at bounding box center [997, 503] width 14 height 14
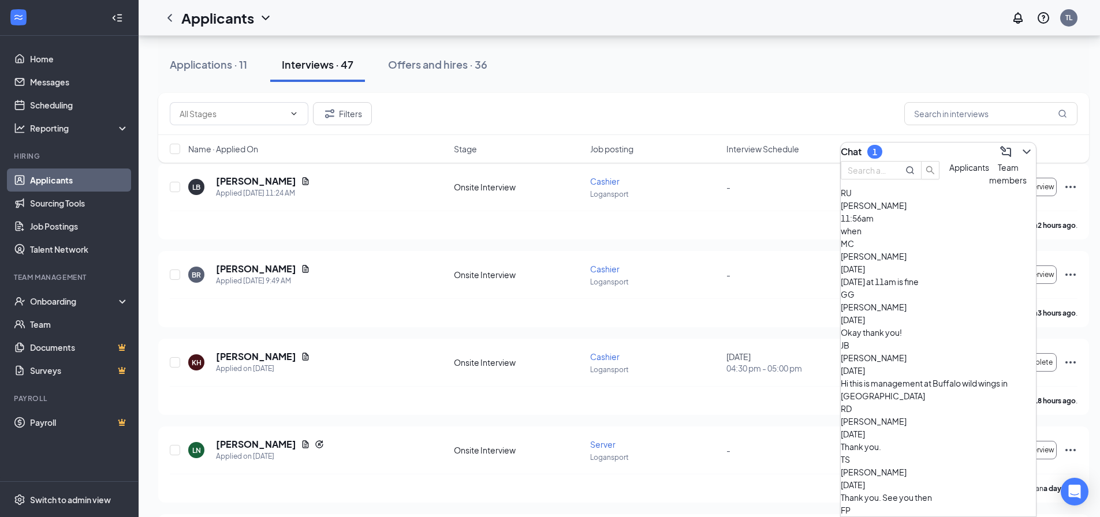
click at [901, 237] on div "when" at bounding box center [938, 231] width 195 height 13
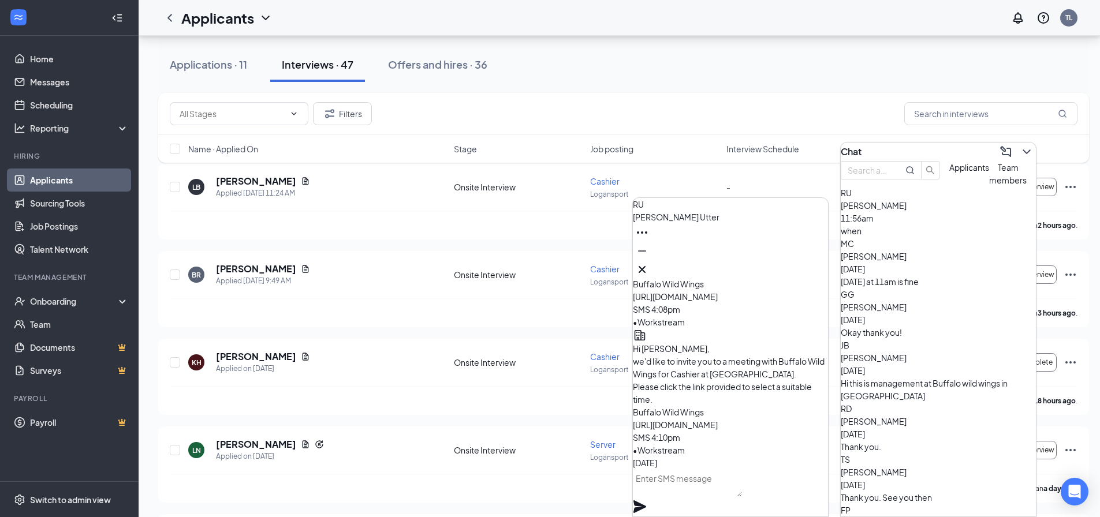
scroll to position [-58, 0]
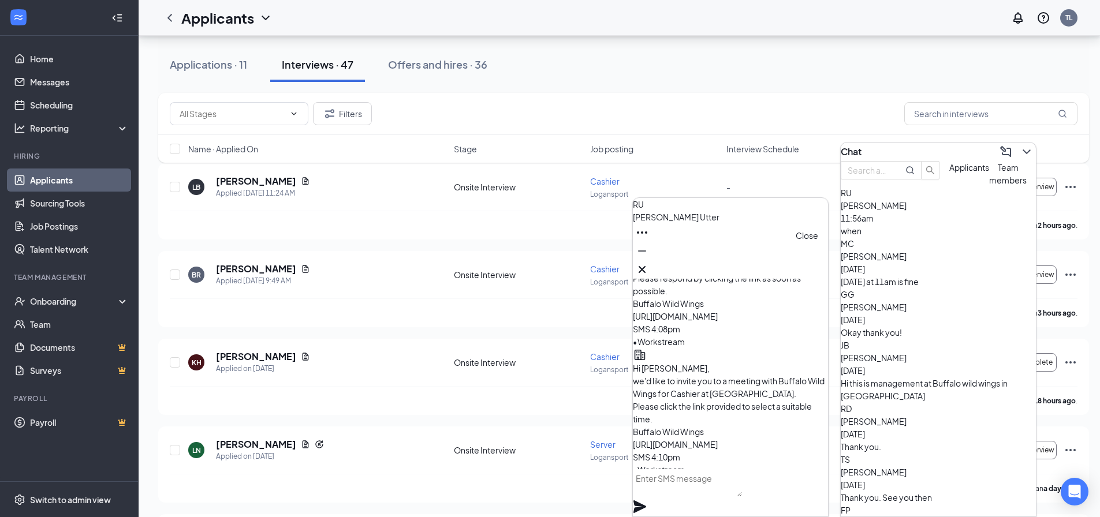
click at [649, 267] on icon "Cross" at bounding box center [642, 270] width 14 height 14
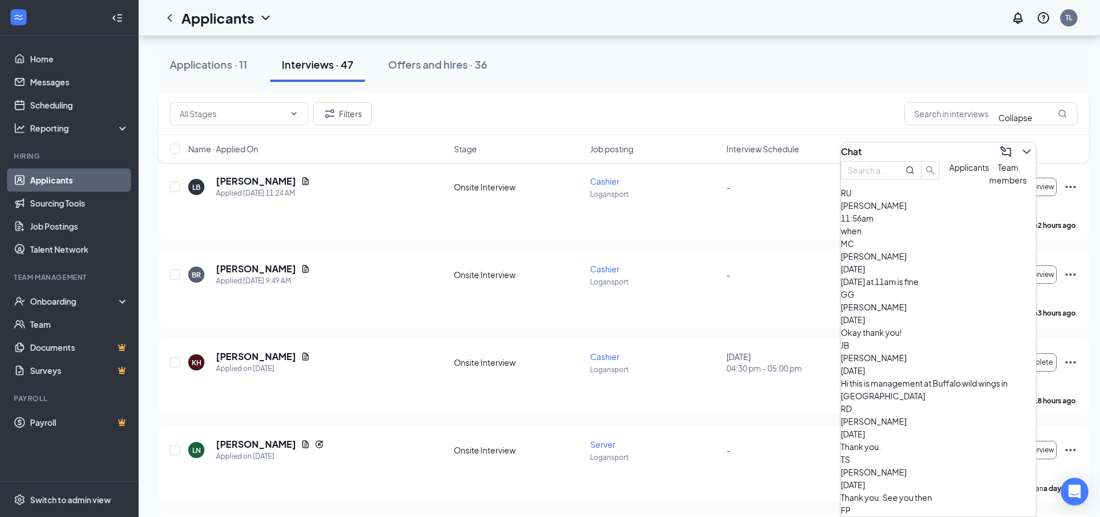
click at [1020, 149] on icon "ChevronDown" at bounding box center [1027, 152] width 14 height 14
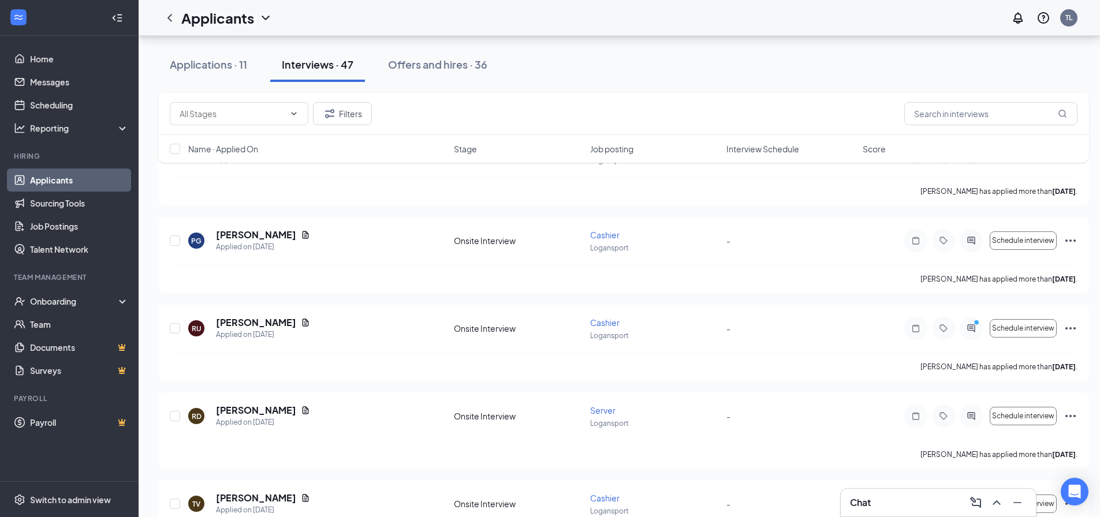
scroll to position [693, 0]
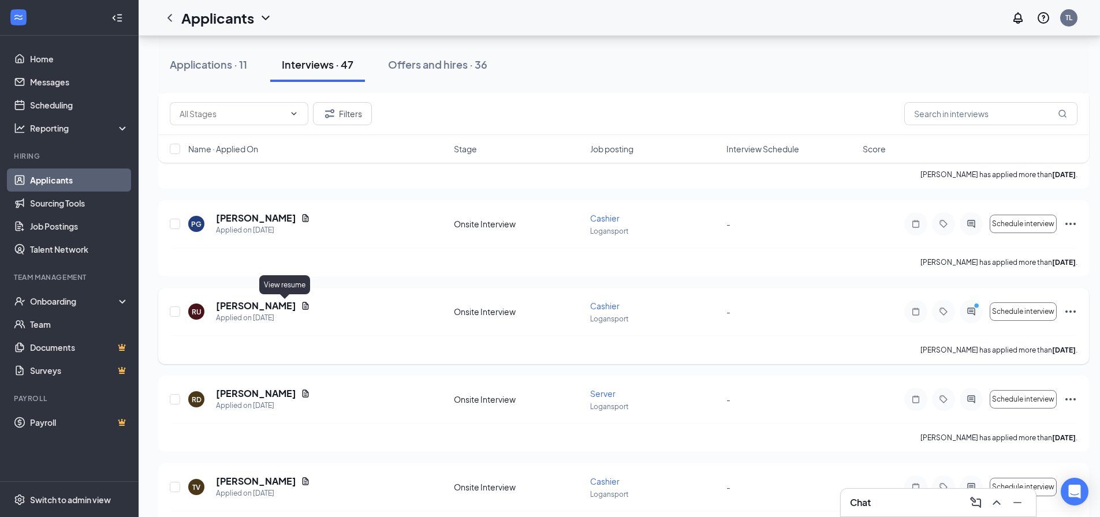
click at [303, 304] on icon "Document" at bounding box center [306, 306] width 6 height 8
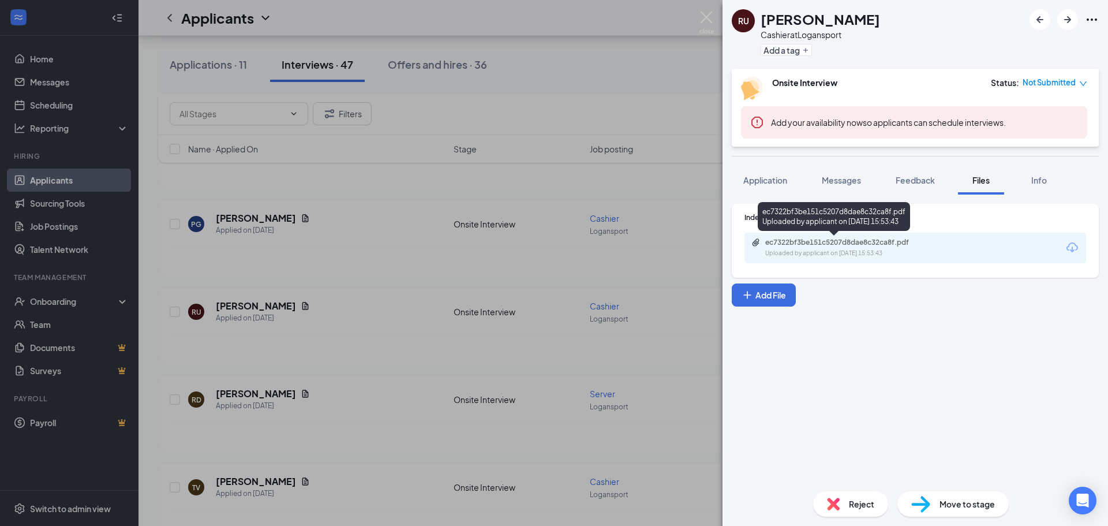
click at [763, 242] on div "ec7322bf3be151c5207d8dae8c32ca8f.pdf" at bounding box center [845, 242] width 187 height 9
drag, startPoint x: 667, startPoint y: 94, endPoint x: 669, endPoint y: 111, distance: 17.5
click at [668, 94] on div "RU [PERSON_NAME] at Logansport Add a tag Onsite Interview Status : Not Submitte…" at bounding box center [554, 263] width 1108 height 526
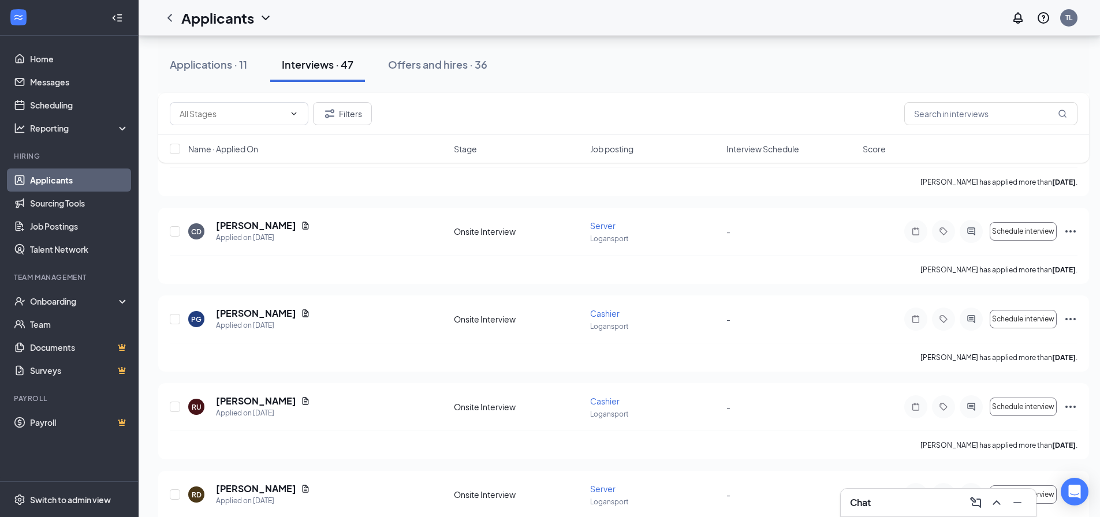
scroll to position [577, 0]
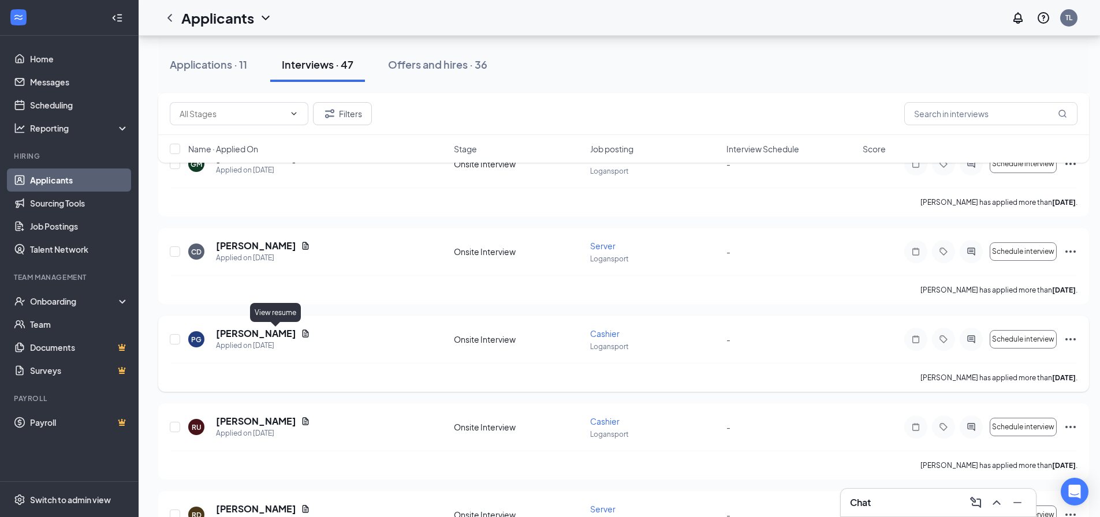
click at [301, 335] on icon "Document" at bounding box center [305, 333] width 9 height 9
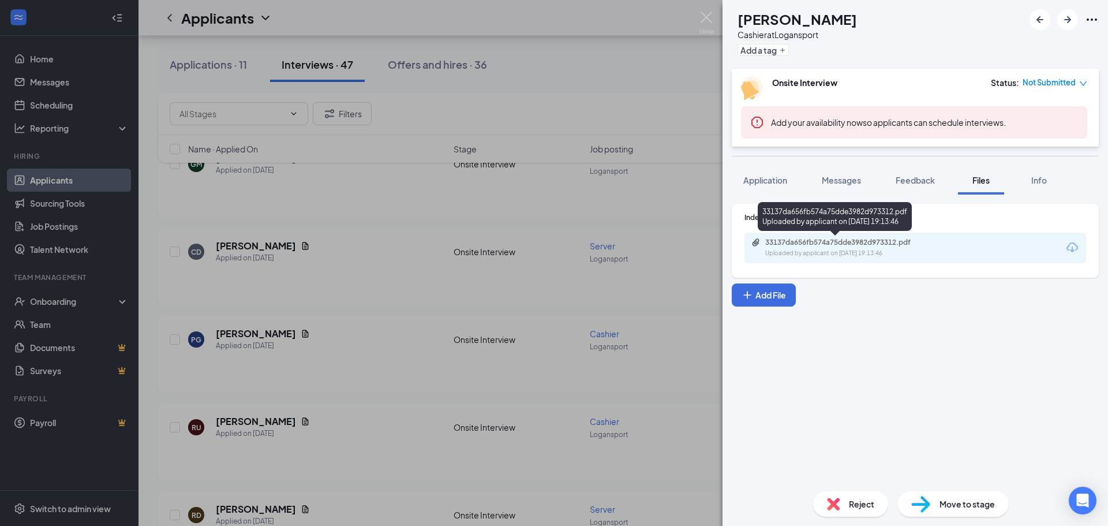
click at [757, 241] on icon "Paperclip" at bounding box center [756, 242] width 9 height 9
click at [669, 216] on div "PG [PERSON_NAME] at Logansport Add a tag Onsite Interview Status : Not Submitte…" at bounding box center [554, 263] width 1108 height 526
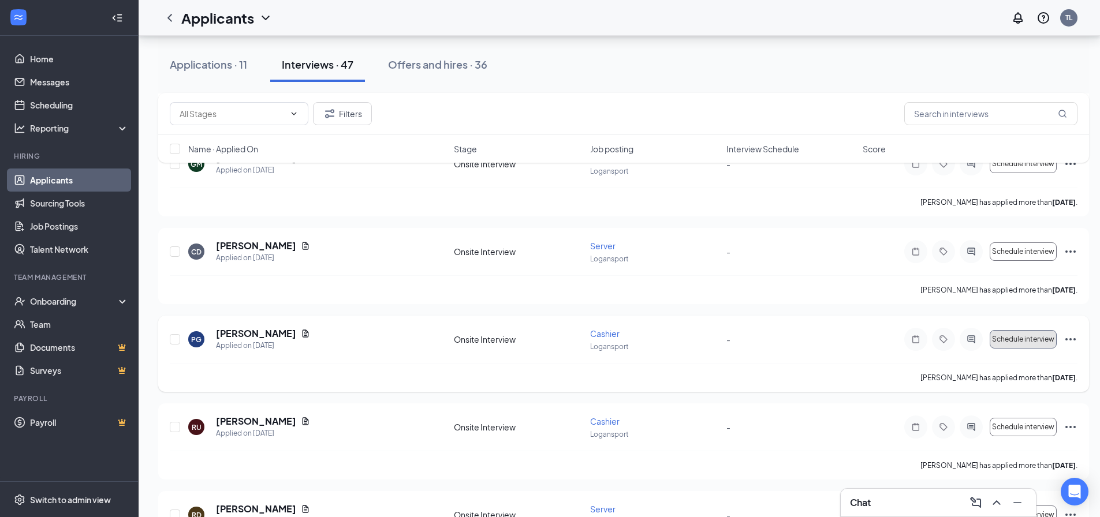
click at [1005, 338] on span "Schedule interview" at bounding box center [1023, 339] width 62 height 8
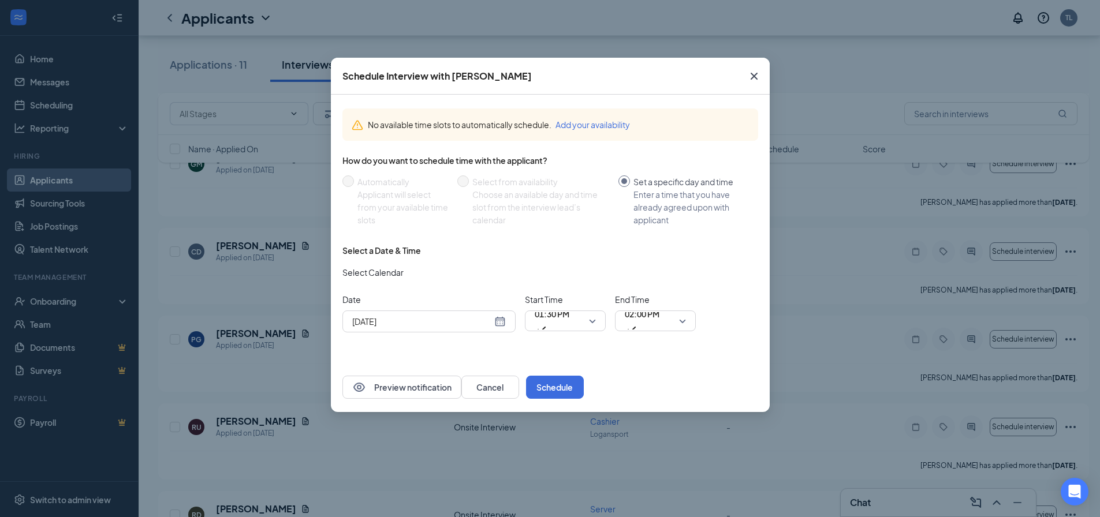
click at [498, 322] on div "[DATE]" at bounding box center [429, 321] width 154 height 13
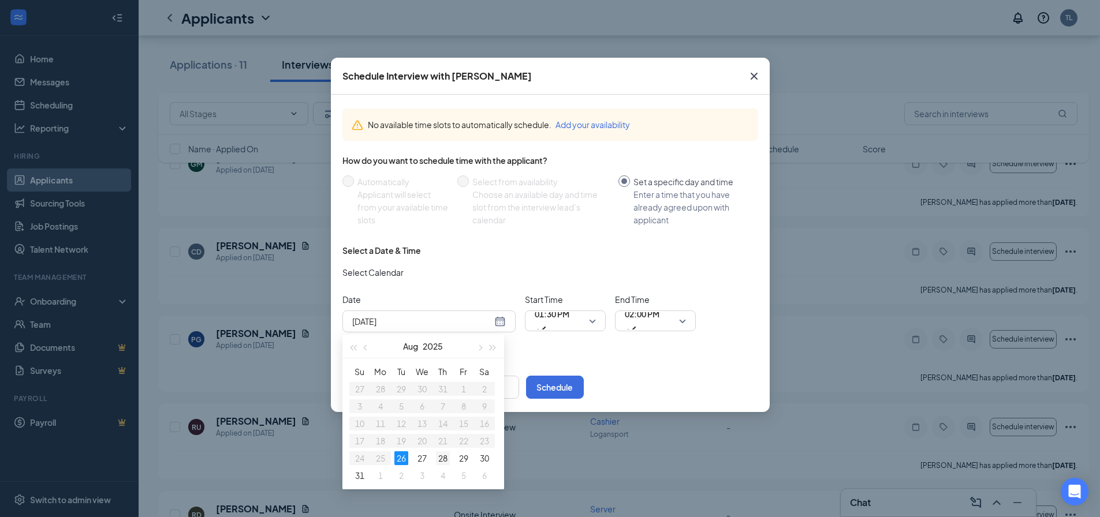
type input "[DATE]"
click at [445, 458] on div "28" at bounding box center [443, 458] width 14 height 14
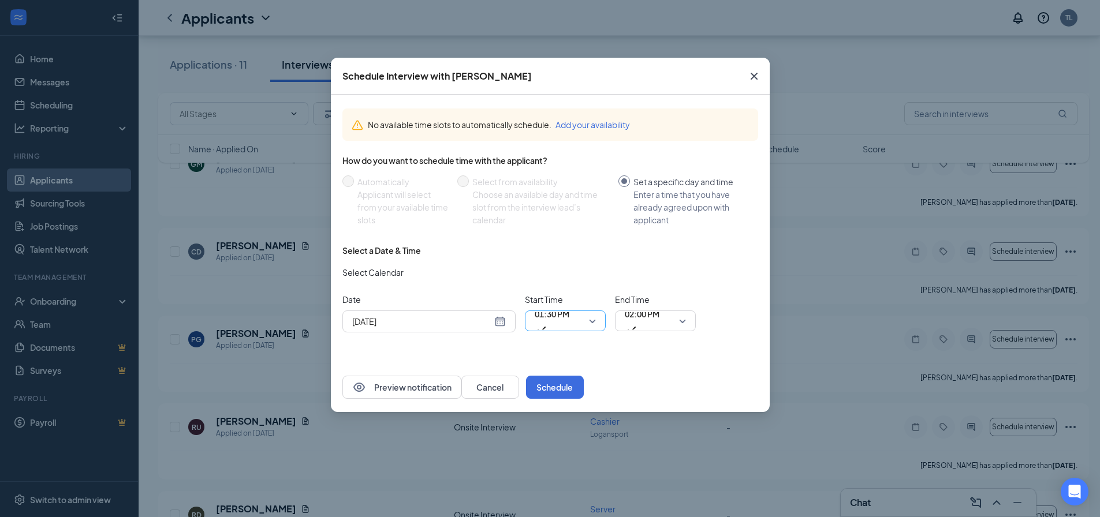
click at [592, 324] on span "01:30 PM" at bounding box center [565, 320] width 61 height 17
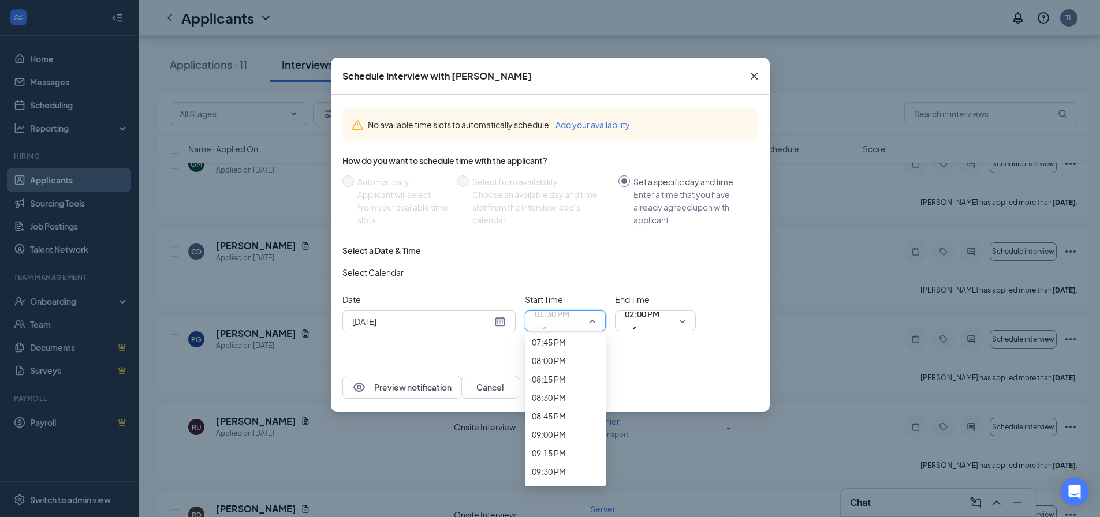
scroll to position [1487, 0]
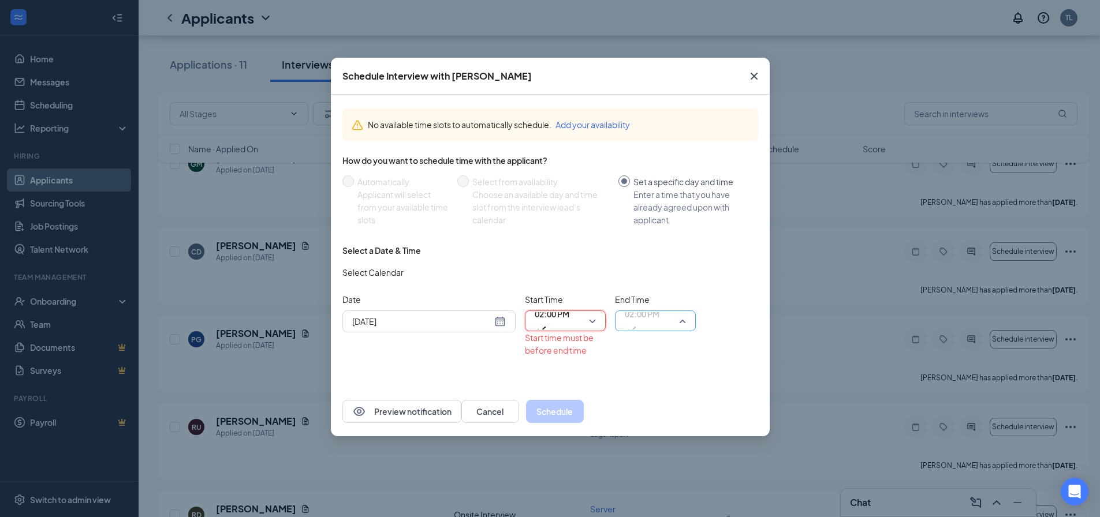
click at [677, 322] on span "02:00 PM" at bounding box center [655, 320] width 61 height 17
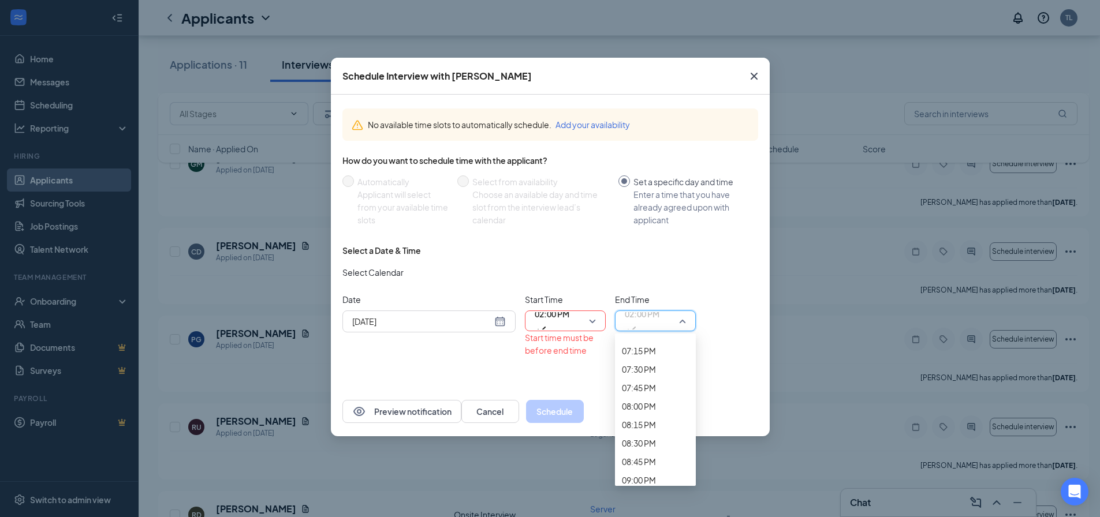
scroll to position [1483, 0]
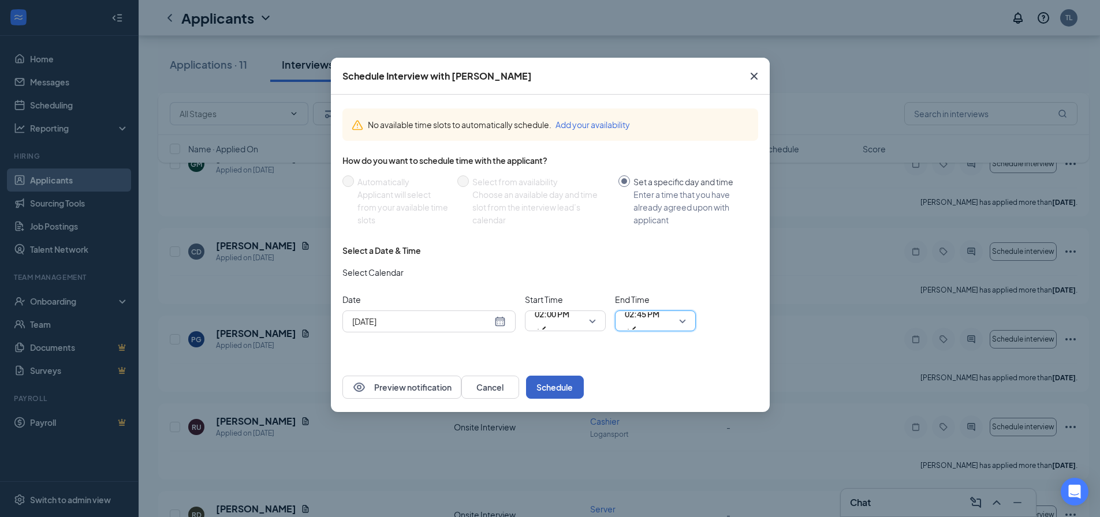
click at [584, 390] on button "Schedule" at bounding box center [555, 387] width 58 height 23
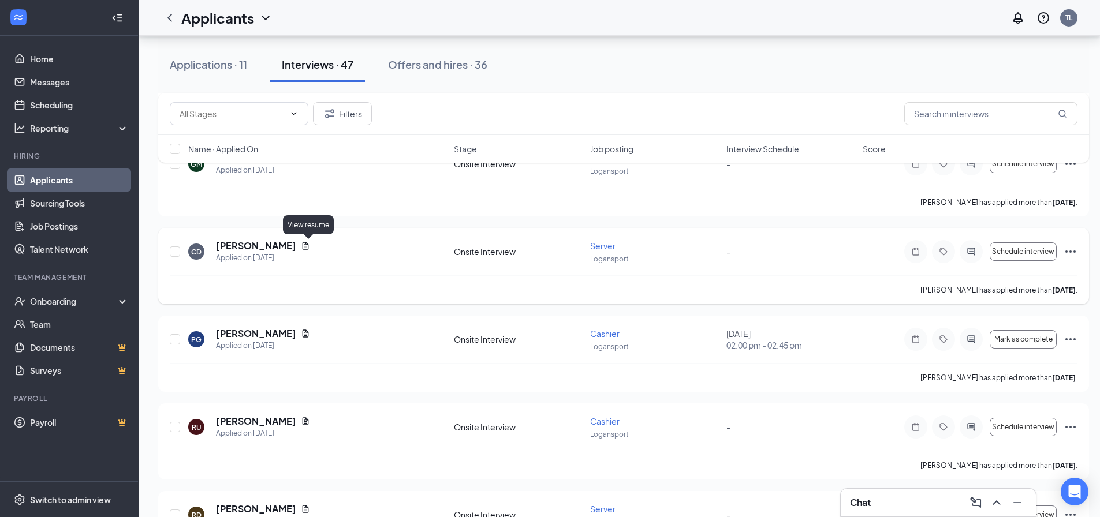
click at [309, 245] on icon "Document" at bounding box center [306, 246] width 6 height 8
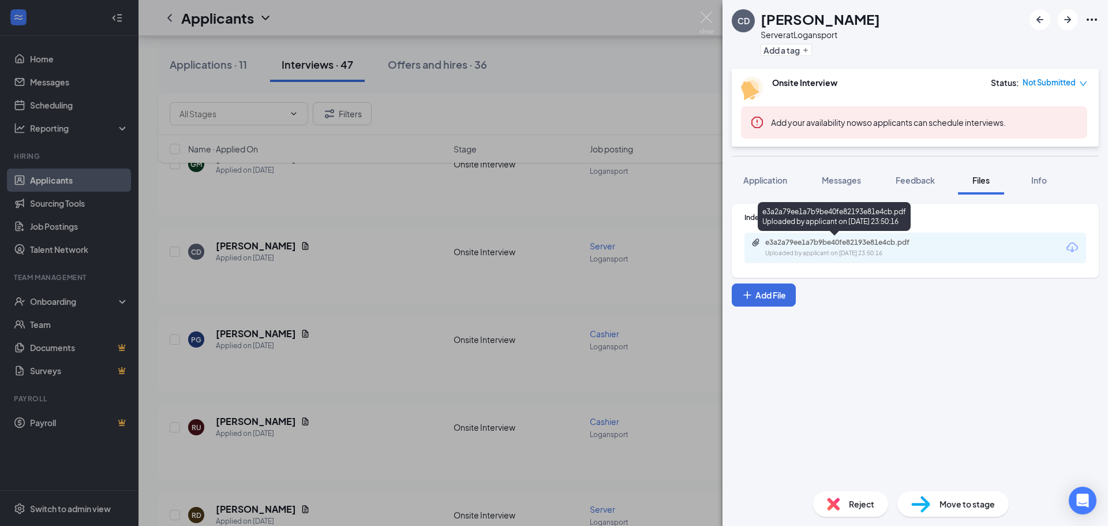
click at [791, 245] on div "e3a2a79ee1a7b9be40fe82193e81e4cb.pdf" at bounding box center [847, 242] width 162 height 9
click at [681, 266] on div "CD [PERSON_NAME] Server at Logansport Add a tag Onsite Interview Status : Not S…" at bounding box center [554, 263] width 1108 height 526
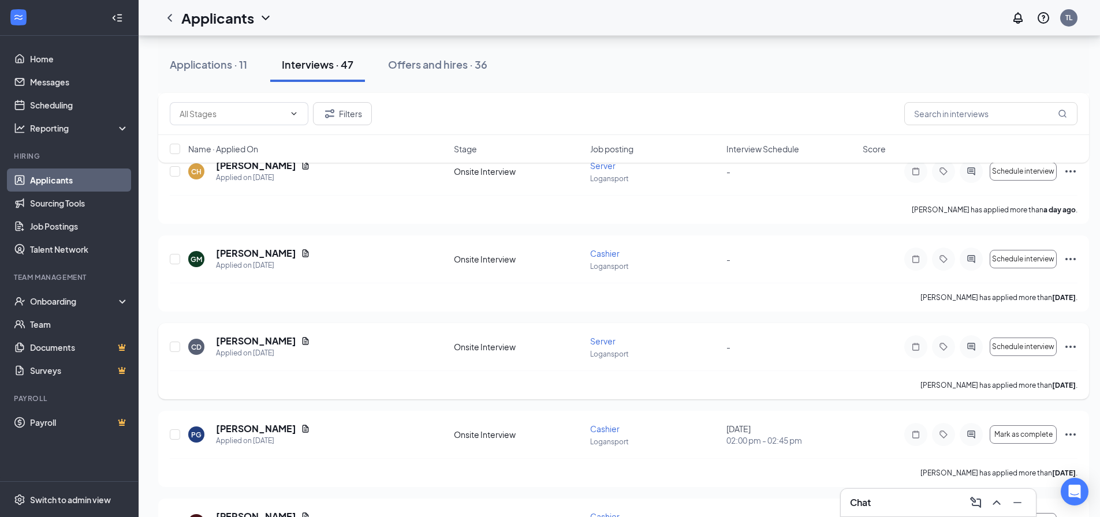
scroll to position [462, 0]
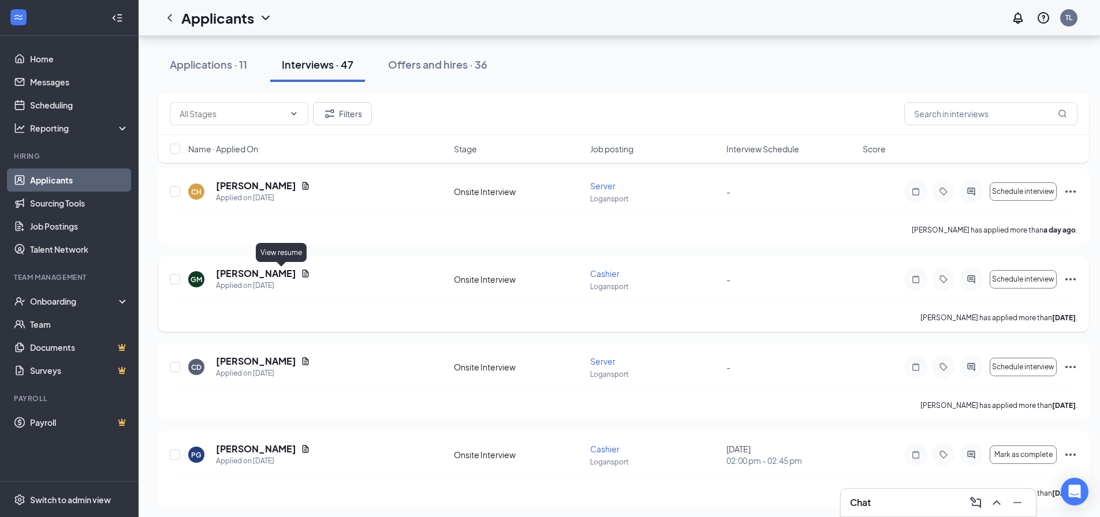
click at [301, 275] on icon "Document" at bounding box center [305, 273] width 9 height 9
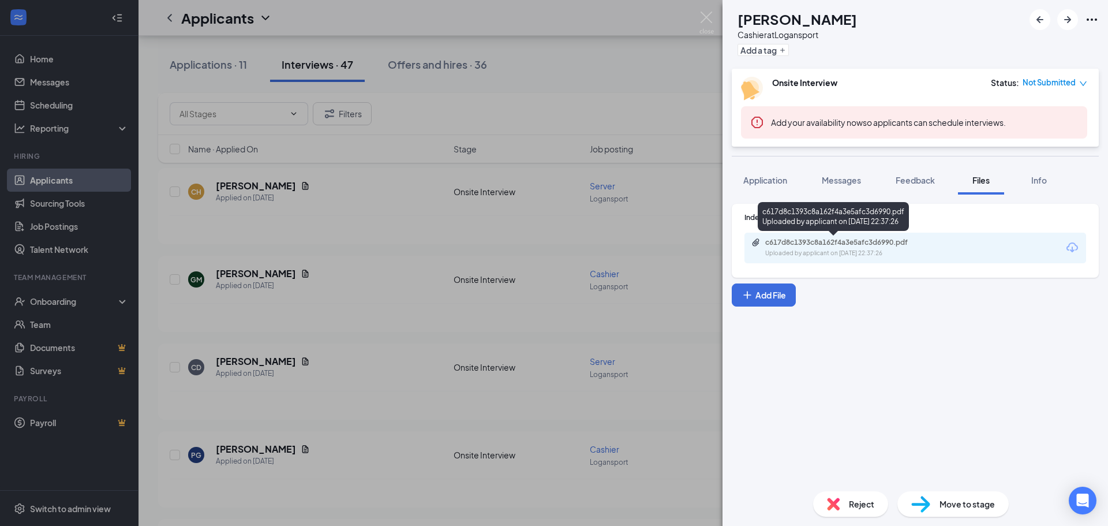
click at [762, 250] on div "c617d8c1393c8a162f4a3e5afc3d6990.pdf Uploaded by applicant on [DATE] 22:37:26" at bounding box center [845, 248] width 187 height 20
click at [352, 290] on div "GM [PERSON_NAME] Cashier at Logansport Add a tag Onsite Interview Status : Not …" at bounding box center [554, 263] width 1108 height 526
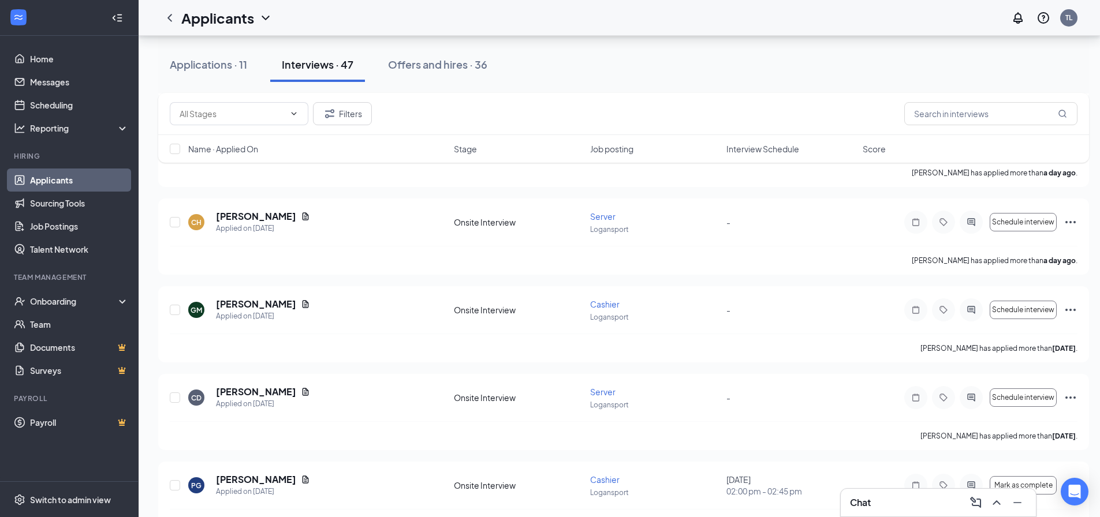
scroll to position [404, 0]
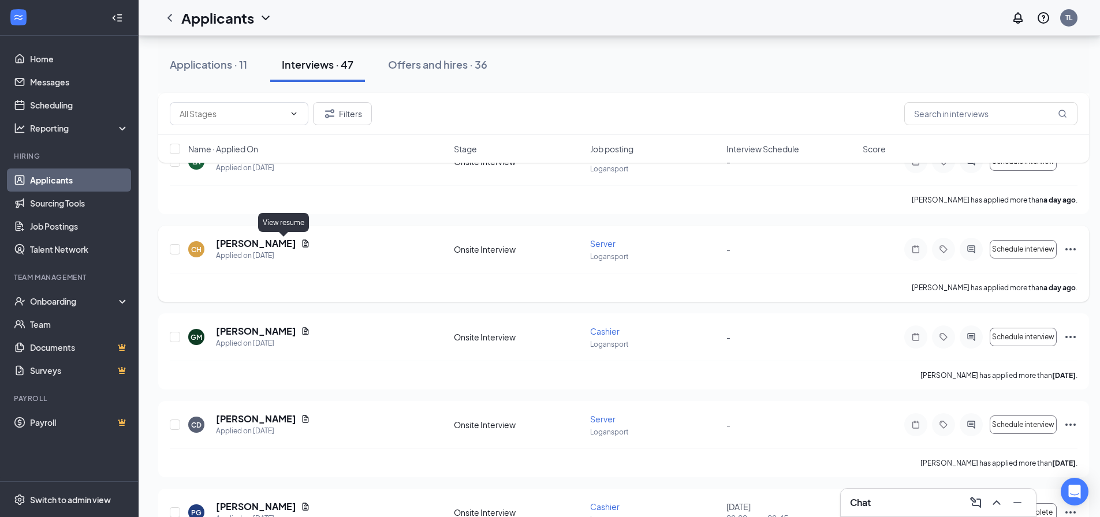
click at [303, 242] on icon "Document" at bounding box center [306, 244] width 6 height 8
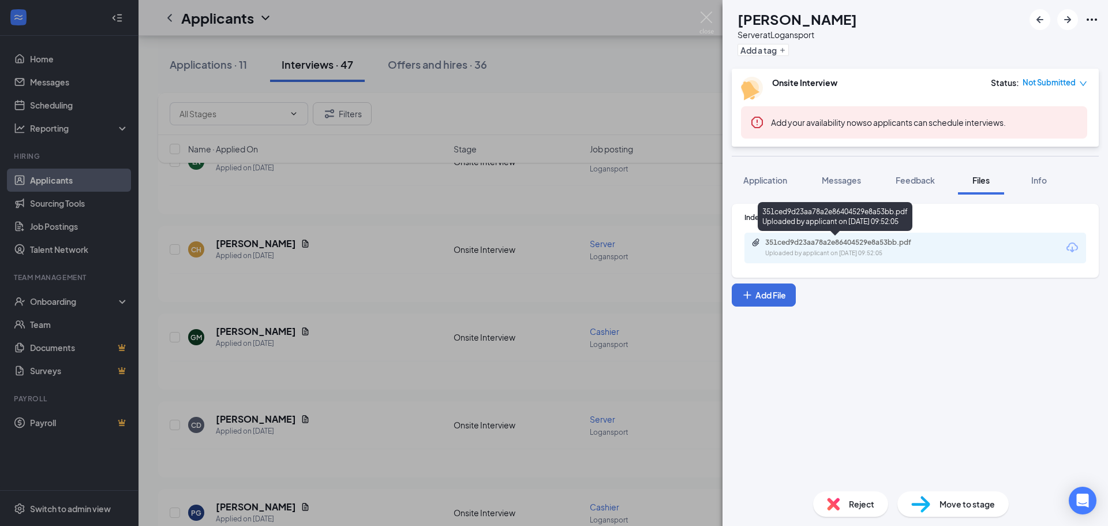
click at [755, 244] on icon "Paperclip" at bounding box center [756, 242] width 7 height 8
click at [410, 237] on div "CH [PERSON_NAME] Server at Logansport Add a tag Onsite Interview Status : Not S…" at bounding box center [554, 263] width 1108 height 526
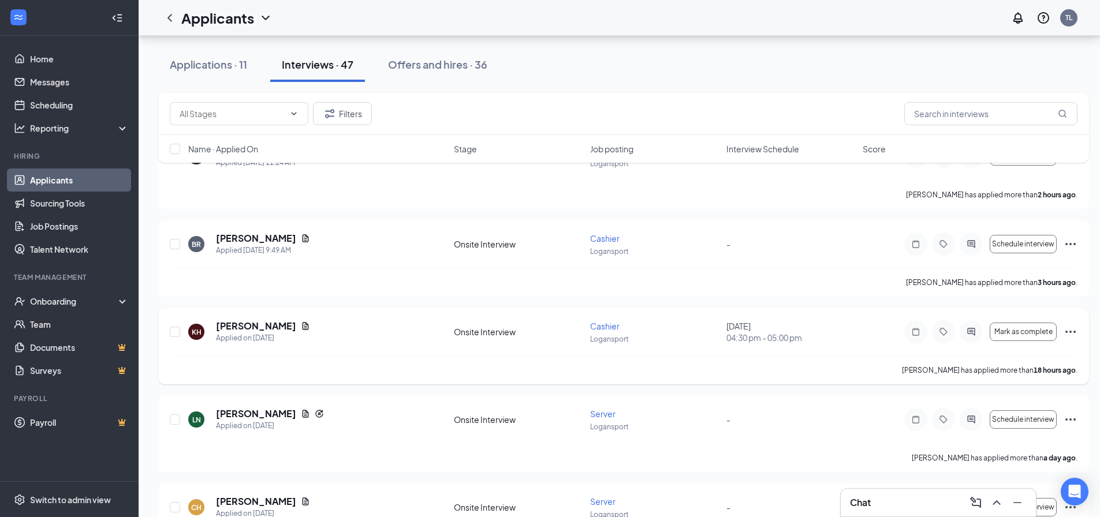
scroll to position [173, 0]
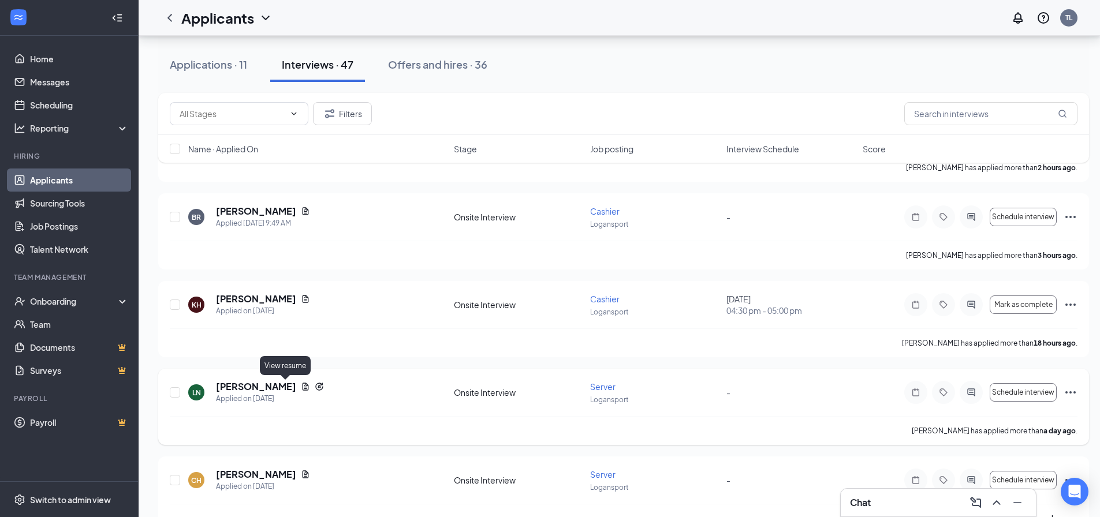
click at [303, 385] on icon "Document" at bounding box center [306, 387] width 6 height 8
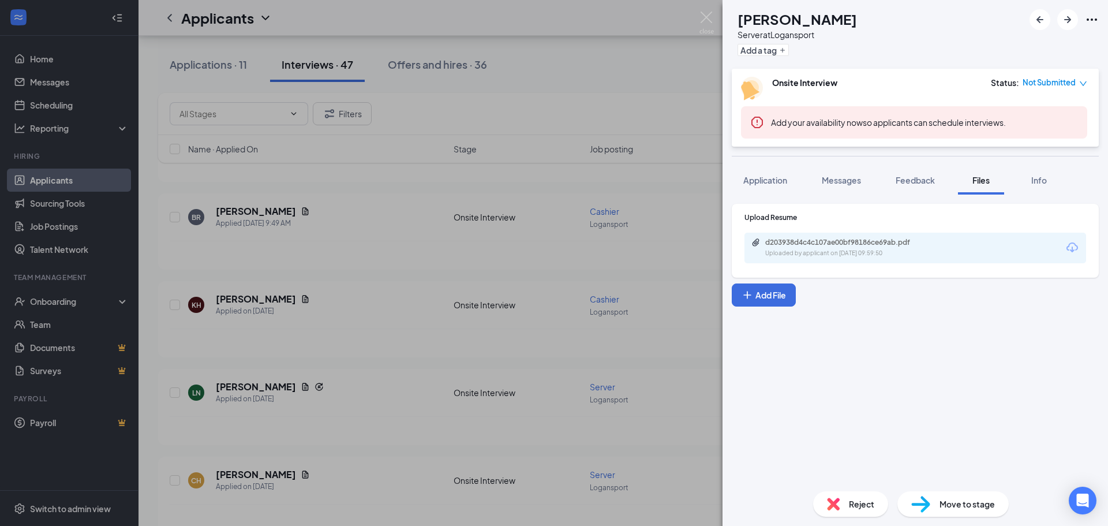
drag, startPoint x: 693, startPoint y: 214, endPoint x: 731, endPoint y: 139, distance: 83.7
click at [692, 214] on div "LN [PERSON_NAME] Server at Logansport Add a tag Onsite Interview Status : Not S…" at bounding box center [554, 263] width 1108 height 526
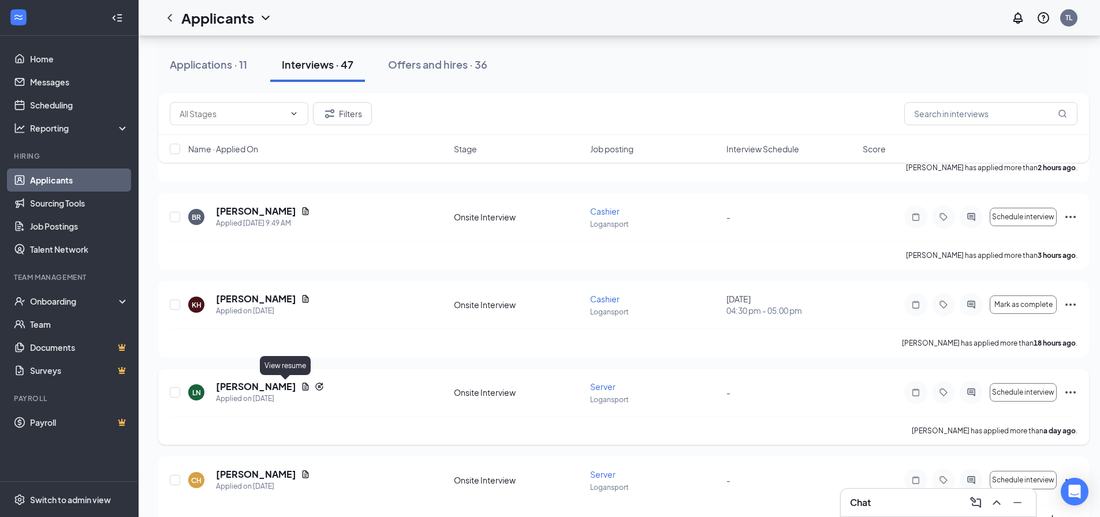
click at [303, 389] on icon "Document" at bounding box center [306, 387] width 6 height 8
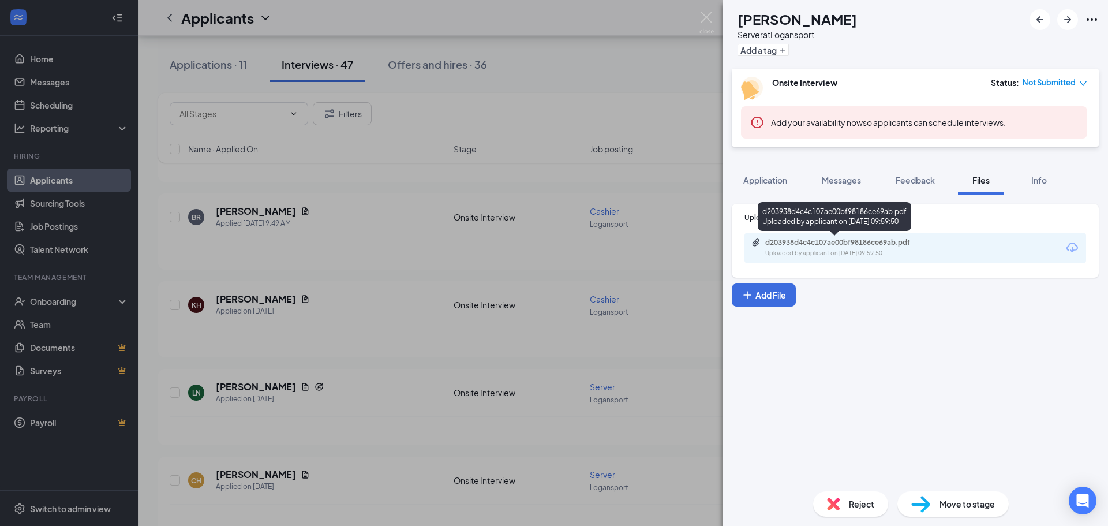
click at [757, 238] on icon "Paperclip" at bounding box center [756, 242] width 9 height 9
click at [673, 307] on div "LN [PERSON_NAME] Server at Logansport Add a tag Onsite Interview Status : Not S…" at bounding box center [554, 263] width 1108 height 526
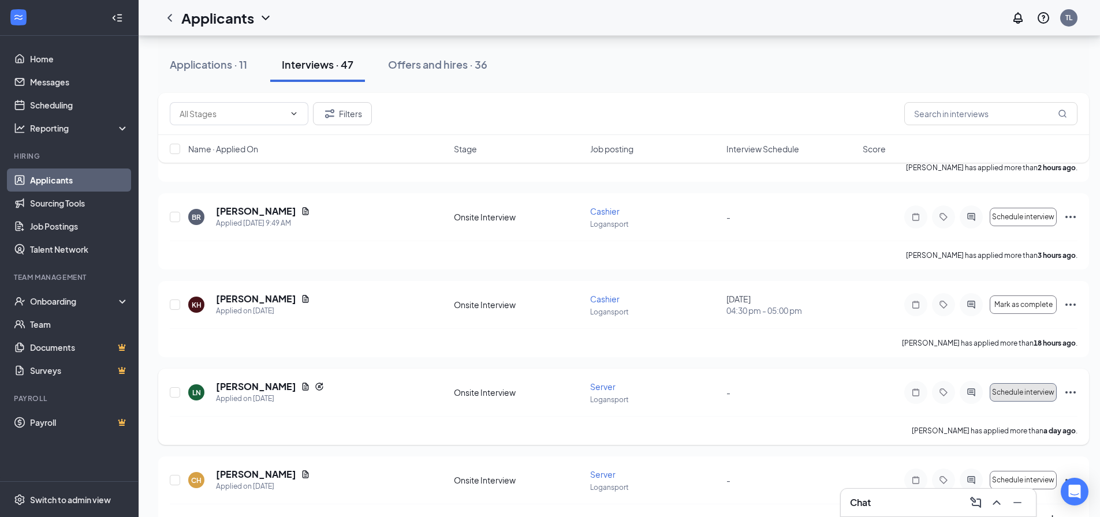
click at [1032, 398] on button "Schedule interview" at bounding box center [1023, 392] width 67 height 18
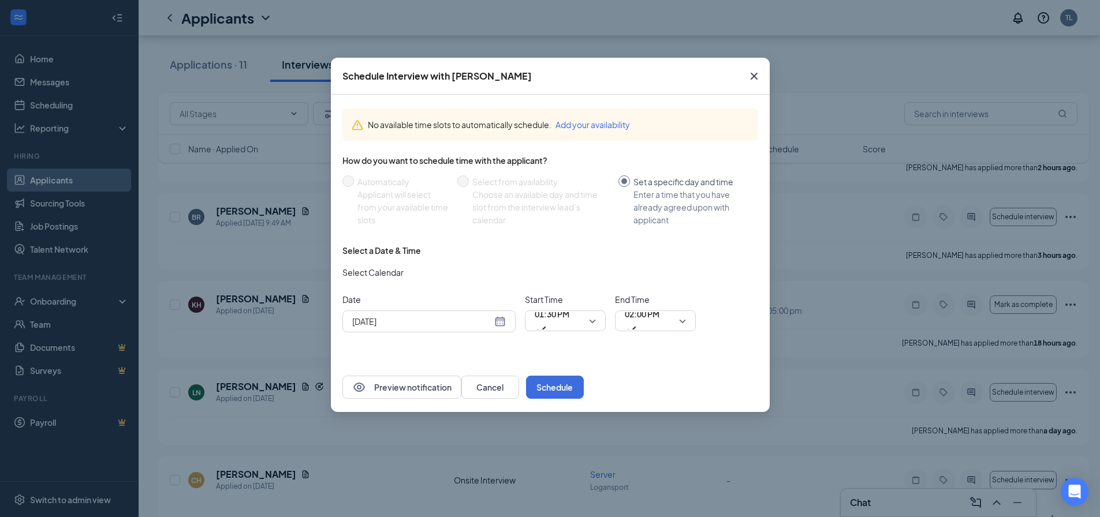
click at [501, 320] on div "[DATE]" at bounding box center [429, 321] width 154 height 13
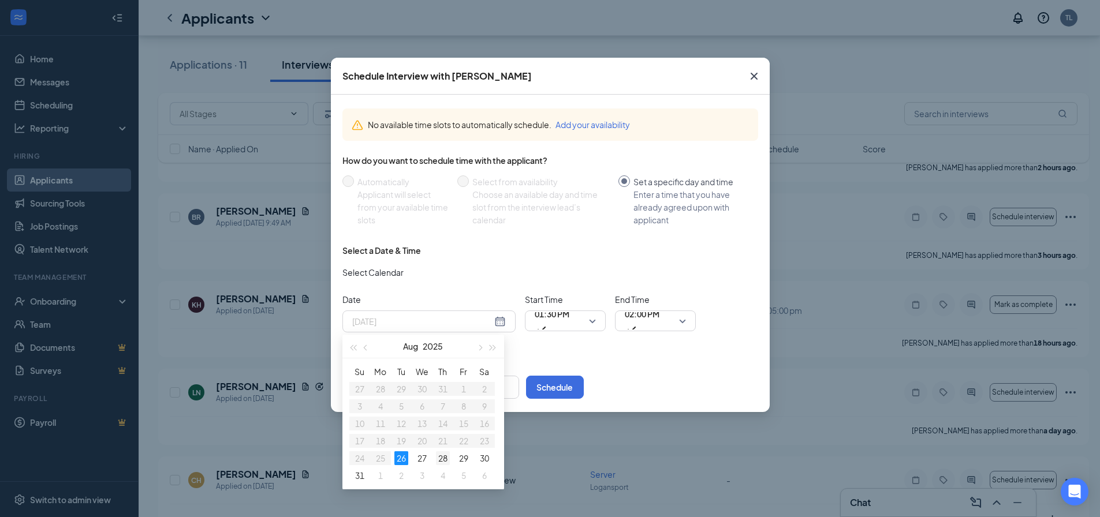
type input "[DATE]"
click at [446, 460] on div "28" at bounding box center [443, 458] width 14 height 14
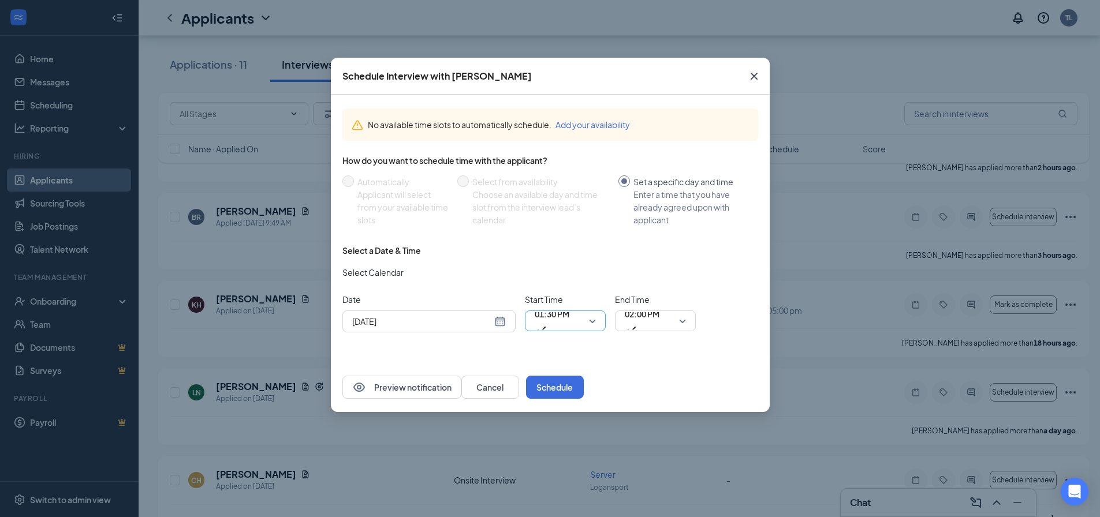
click at [598, 326] on div "01:30 PM" at bounding box center [565, 321] width 81 height 21
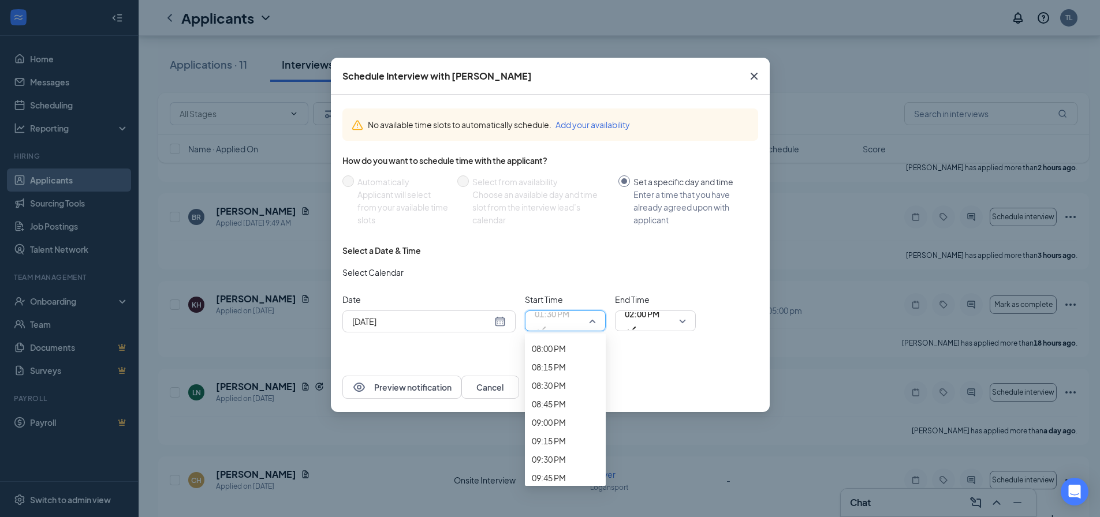
scroll to position [1499, 0]
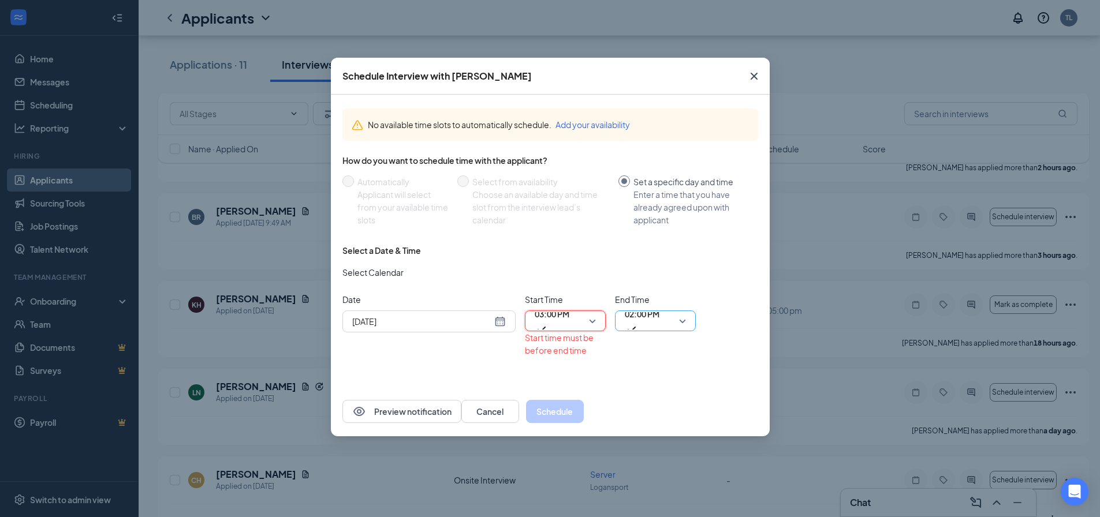
click at [682, 319] on span "02:00 PM" at bounding box center [655, 320] width 61 height 17
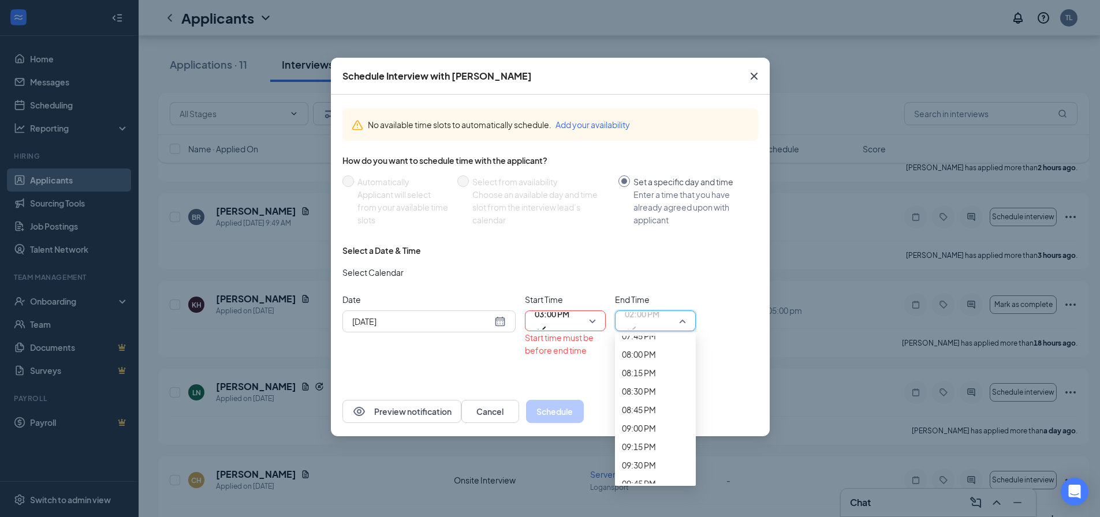
scroll to position [1540, 0]
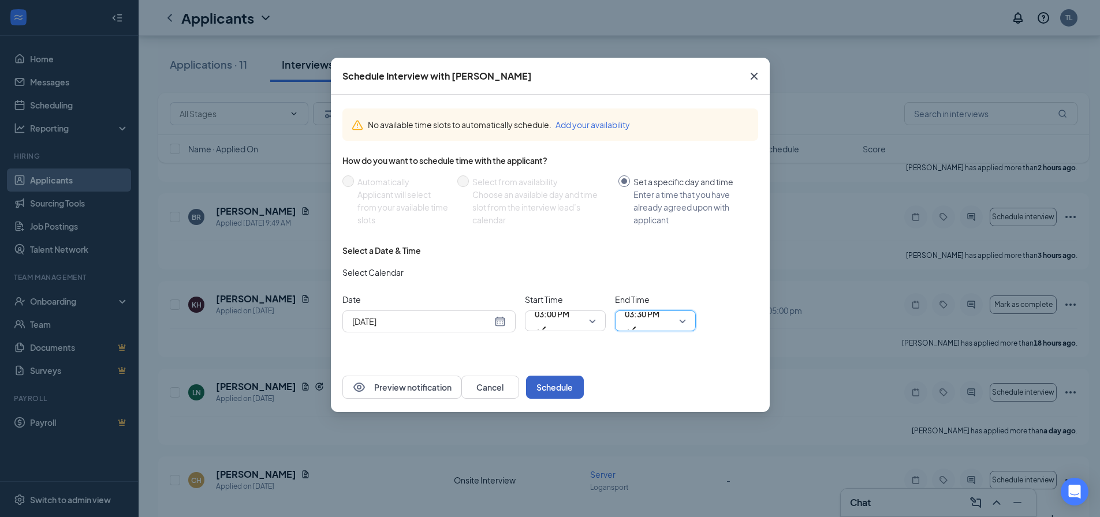
click at [584, 390] on button "Schedule" at bounding box center [555, 387] width 58 height 23
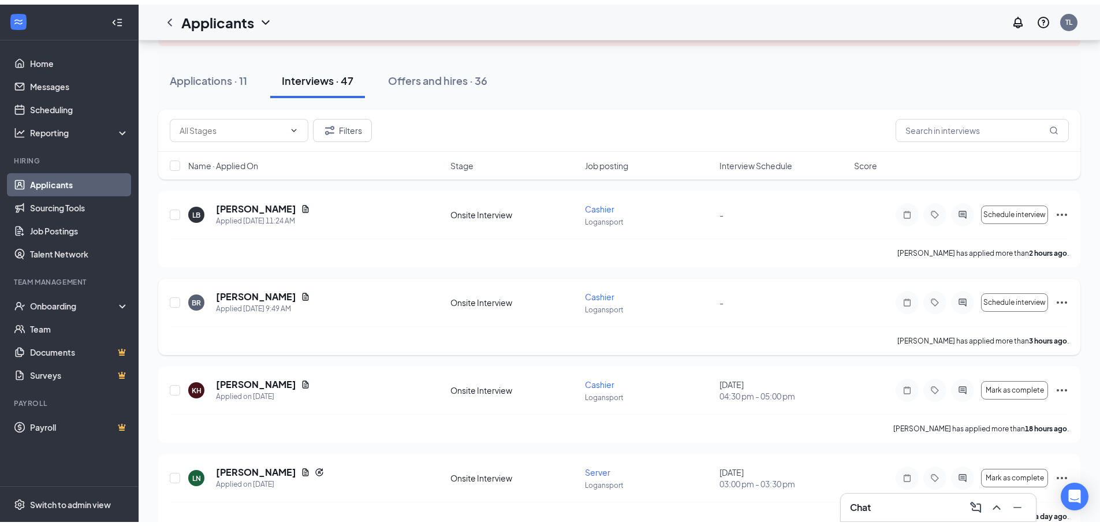
scroll to position [0, 0]
